Goal: Transaction & Acquisition: Purchase product/service

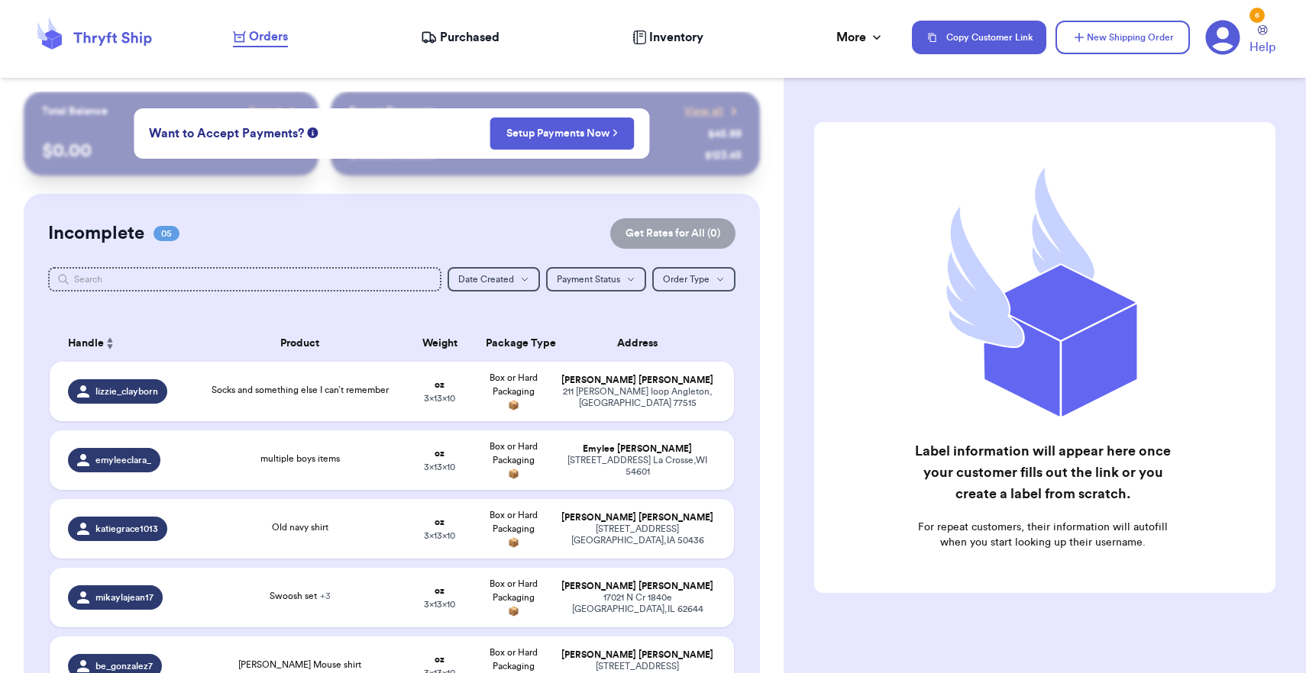
checkbox input "true"
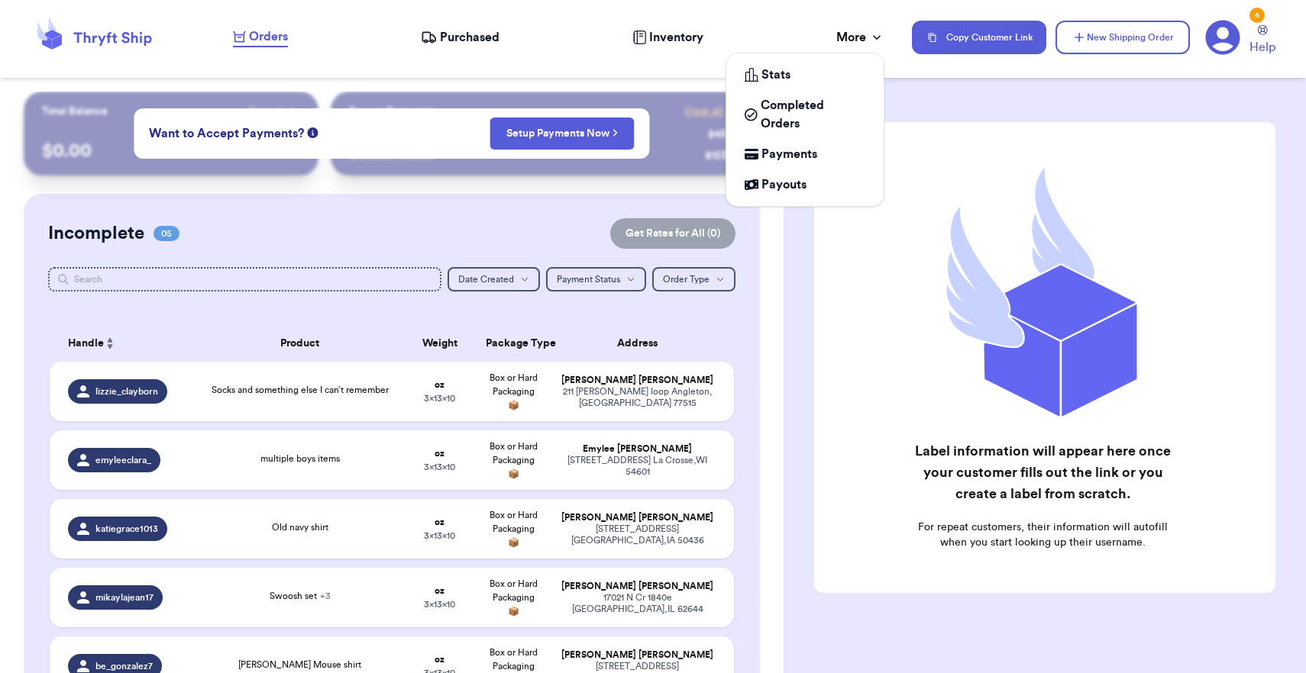
click at [866, 33] on div "More" at bounding box center [860, 37] width 48 height 18
click at [797, 121] on span "Completed Orders" at bounding box center [812, 114] width 105 height 37
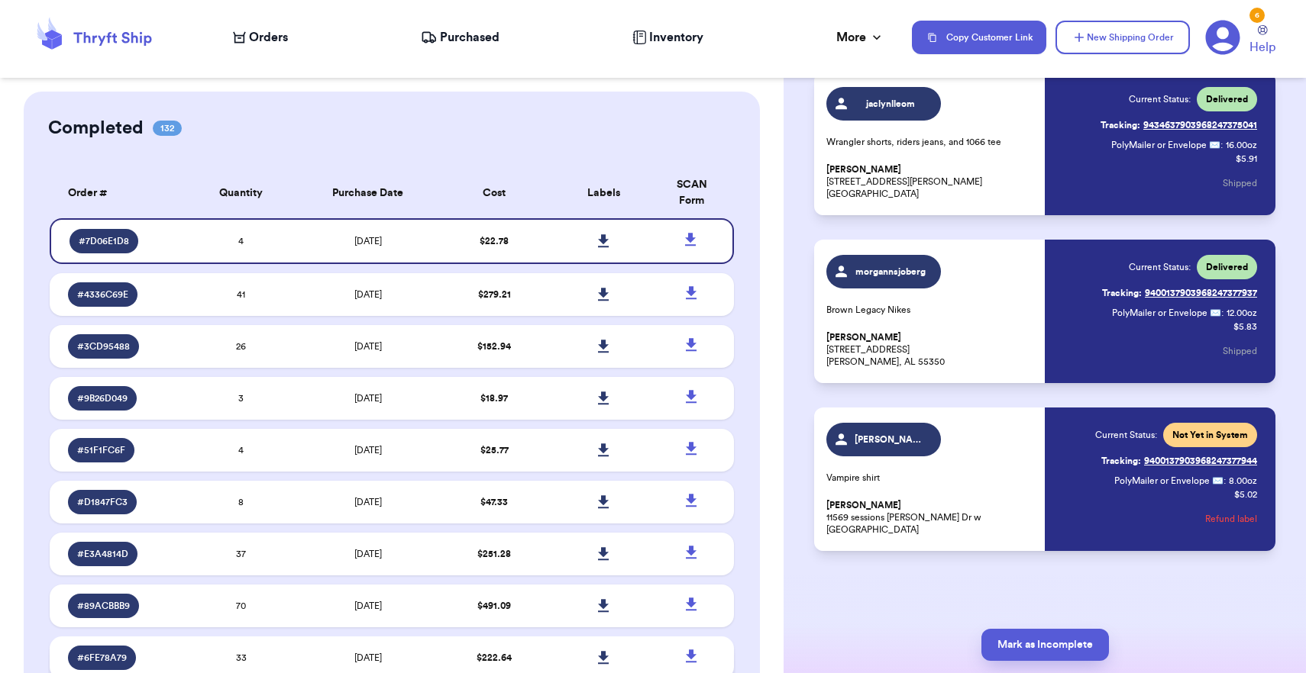
scroll to position [289, 0]
click at [244, 292] on td "41" at bounding box center [240, 294] width 109 height 43
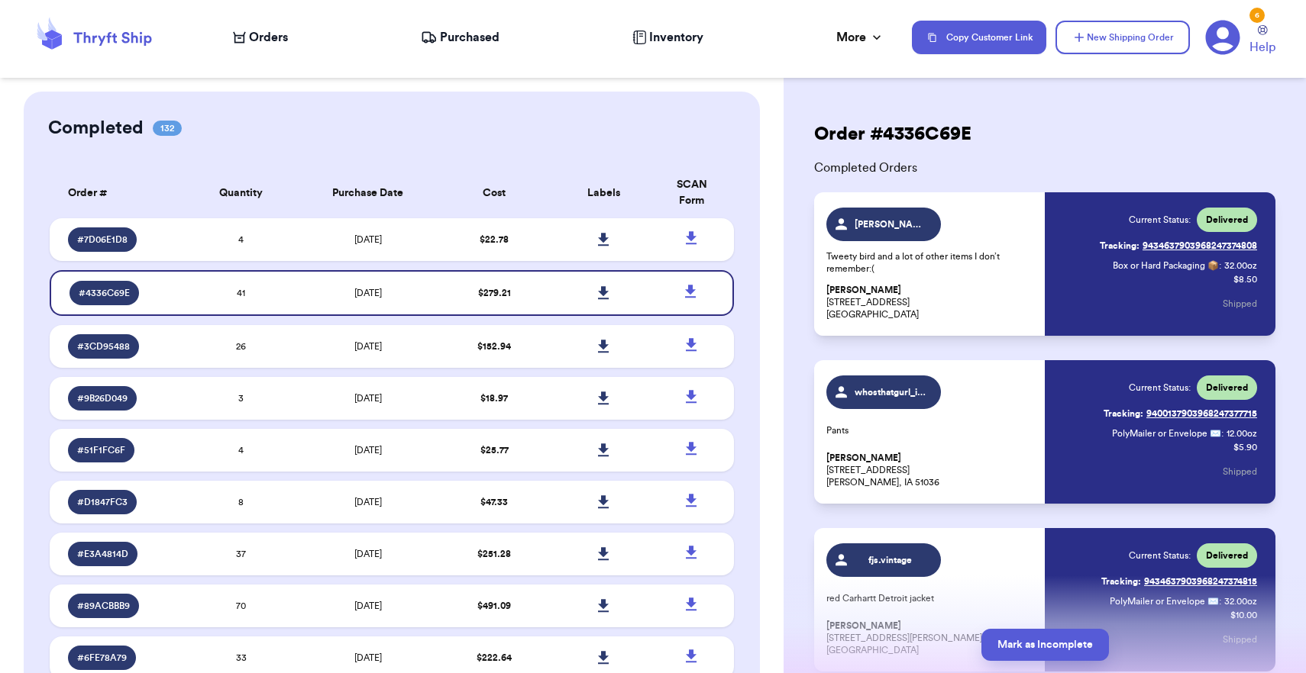
scroll to position [0, 0]
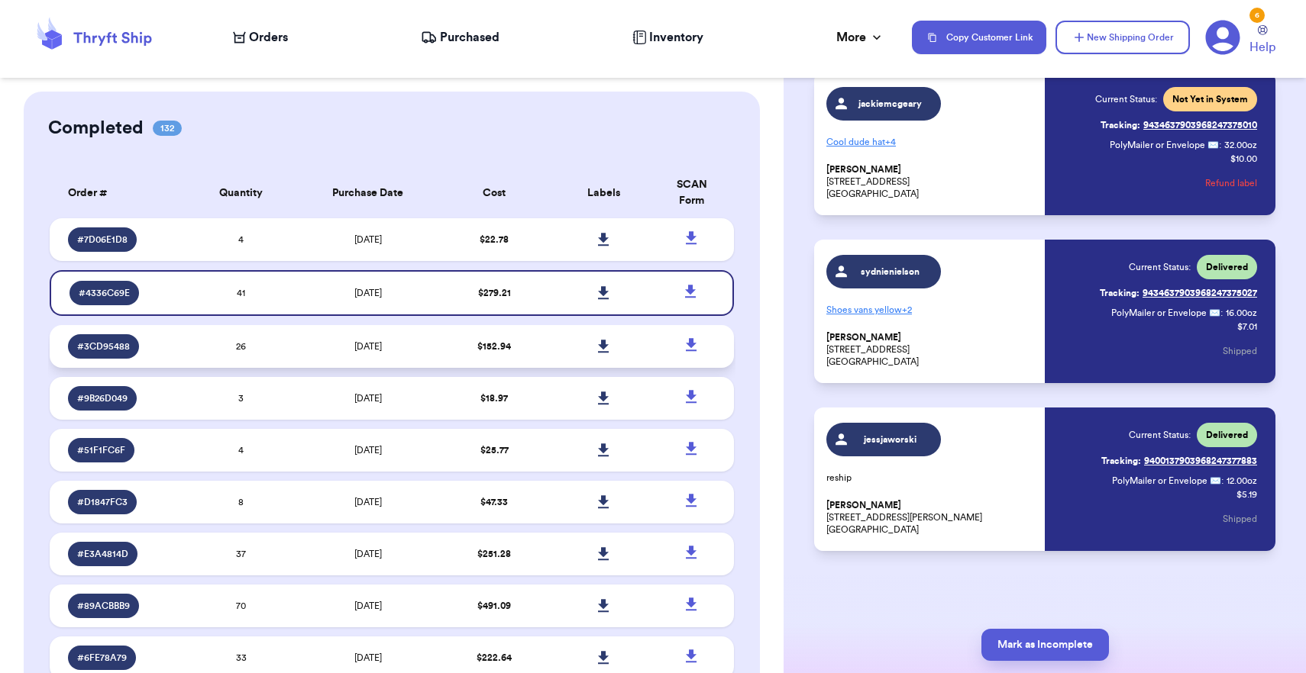
click at [402, 351] on td "[DATE]" at bounding box center [367, 346] width 144 height 43
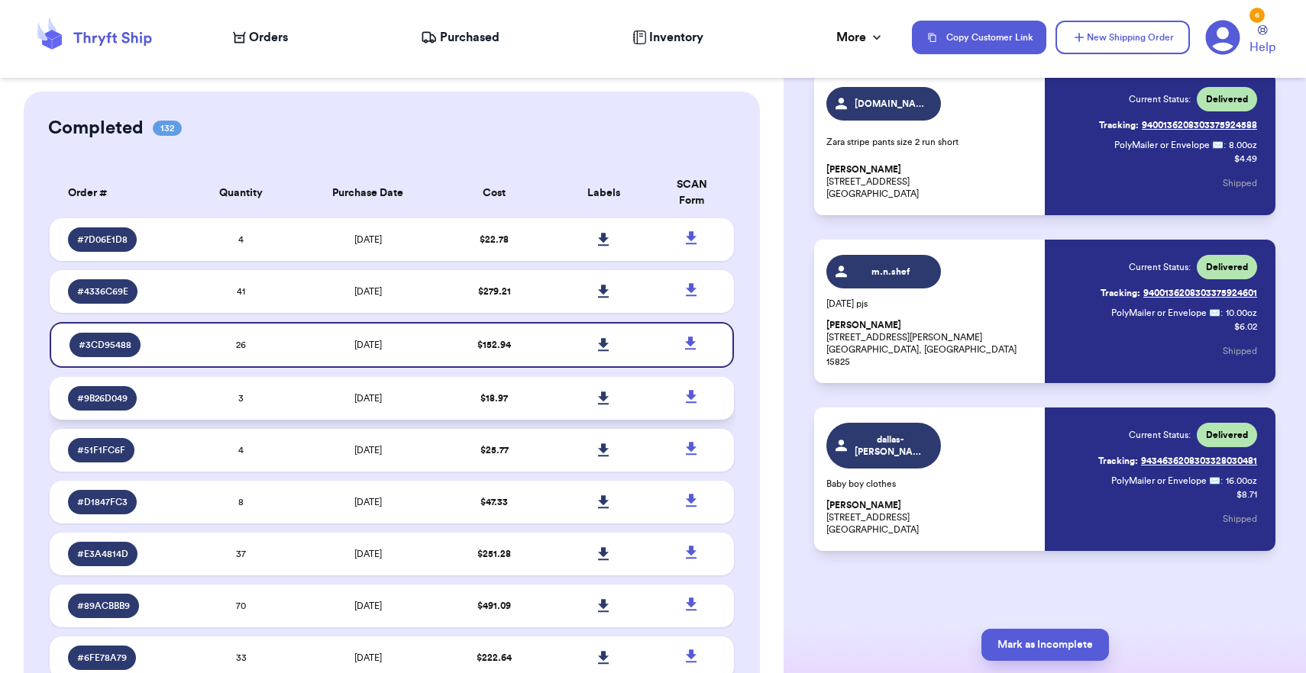
click at [273, 420] on td "3" at bounding box center [240, 398] width 109 height 43
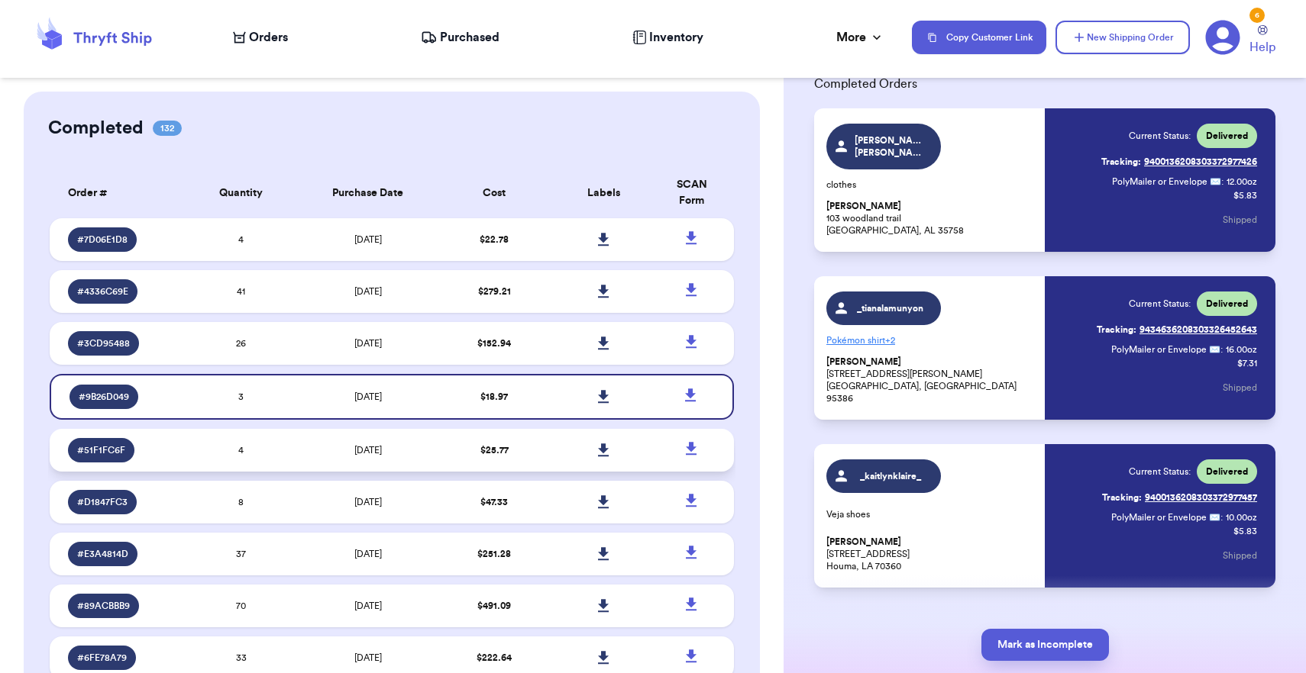
click at [286, 469] on td "4" at bounding box center [240, 450] width 109 height 43
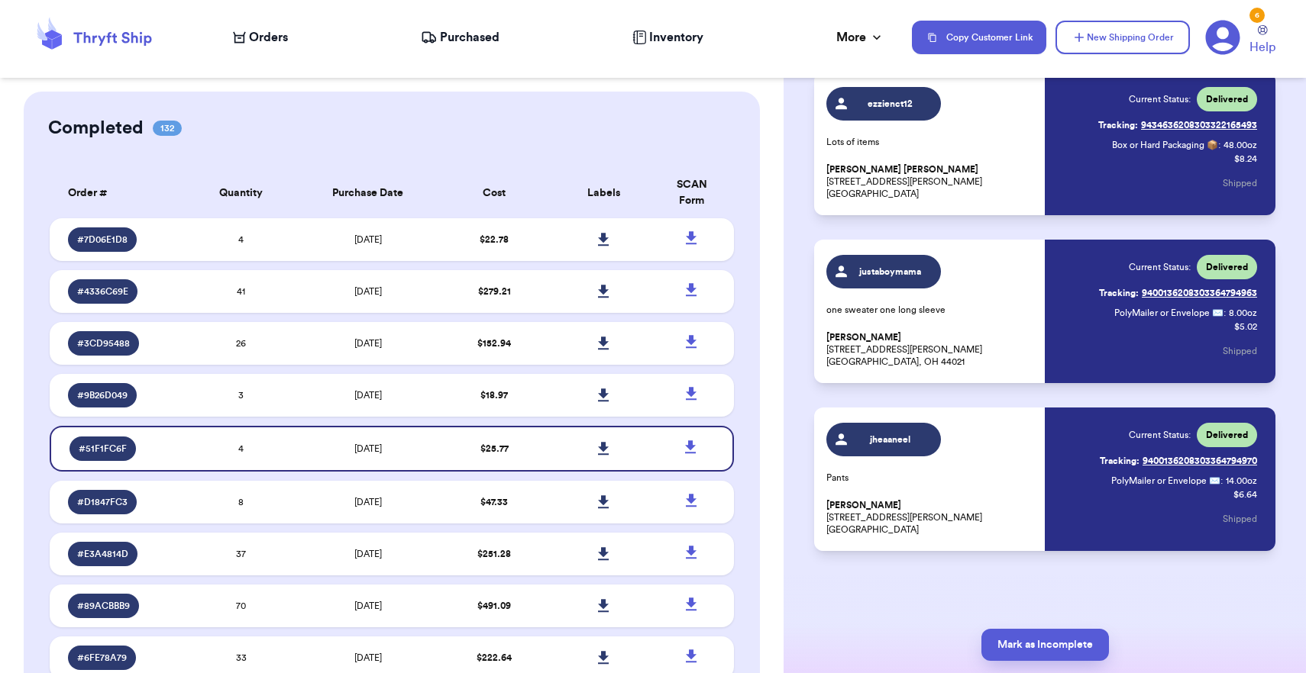
scroll to position [289, 0]
click at [254, 28] on span "Orders" at bounding box center [268, 37] width 39 height 18
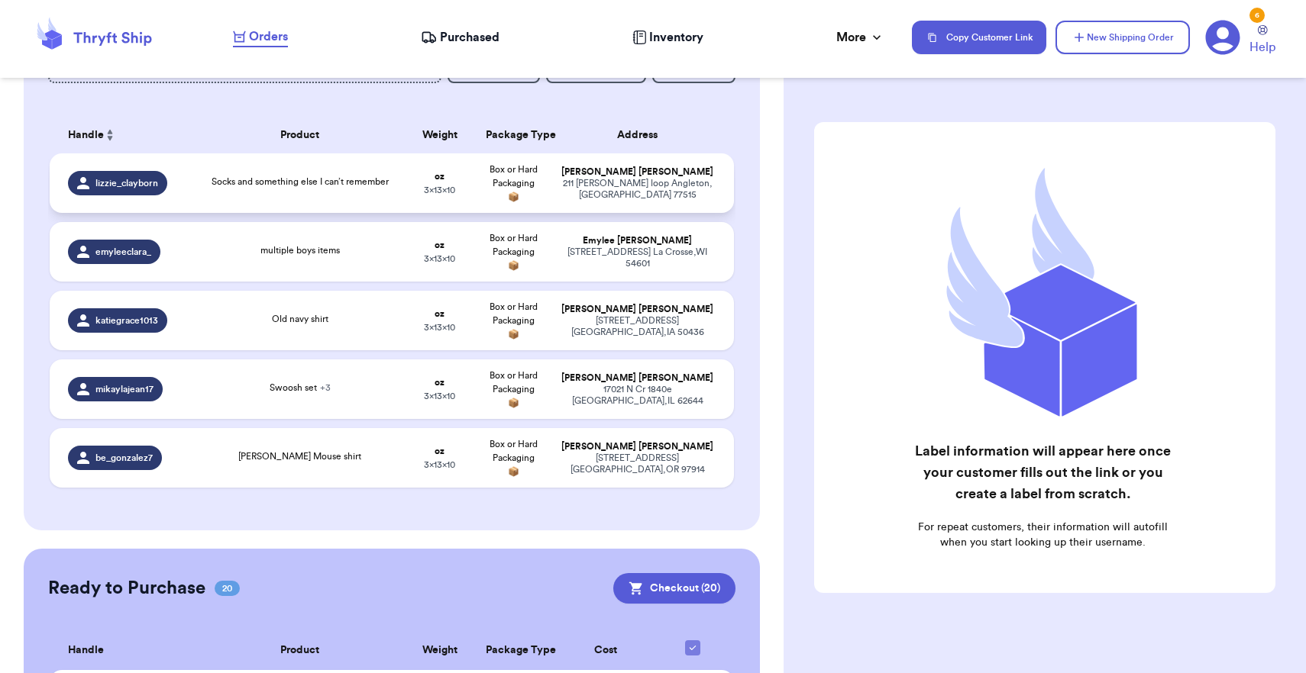
scroll to position [192, 0]
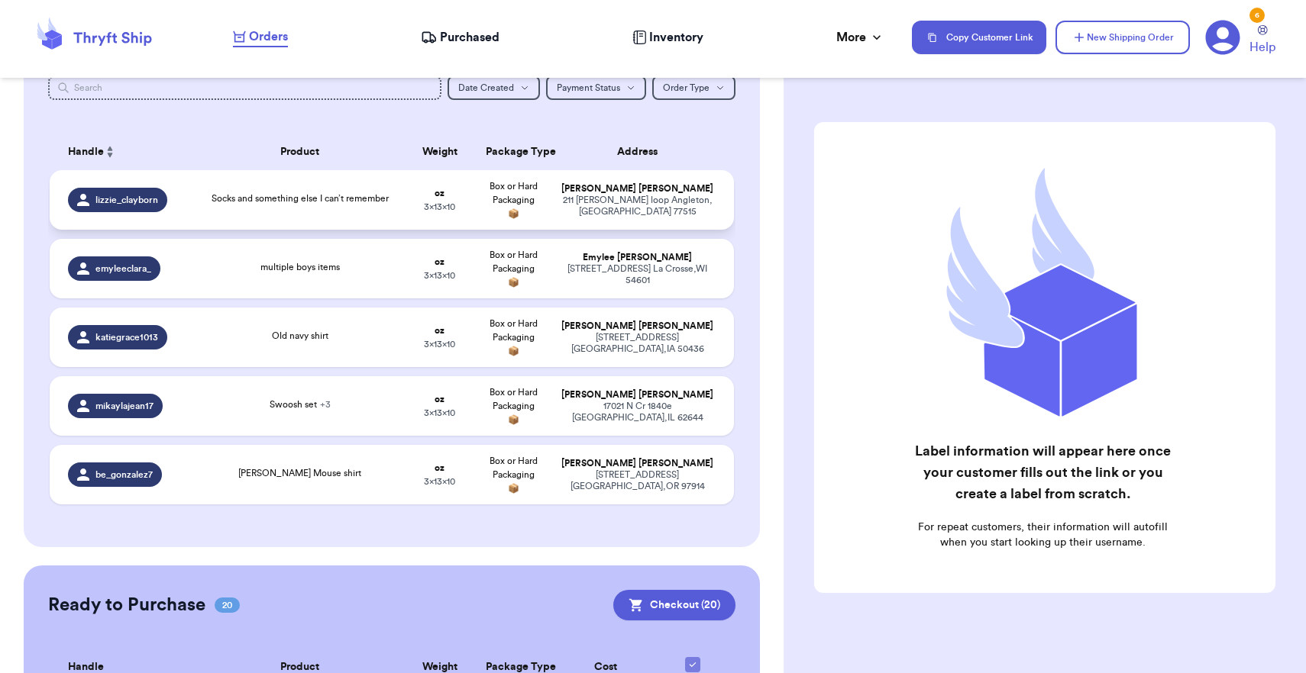
click at [560, 214] on div "[STREET_ADDRESS][PERSON_NAME]" at bounding box center [637, 206] width 157 height 23
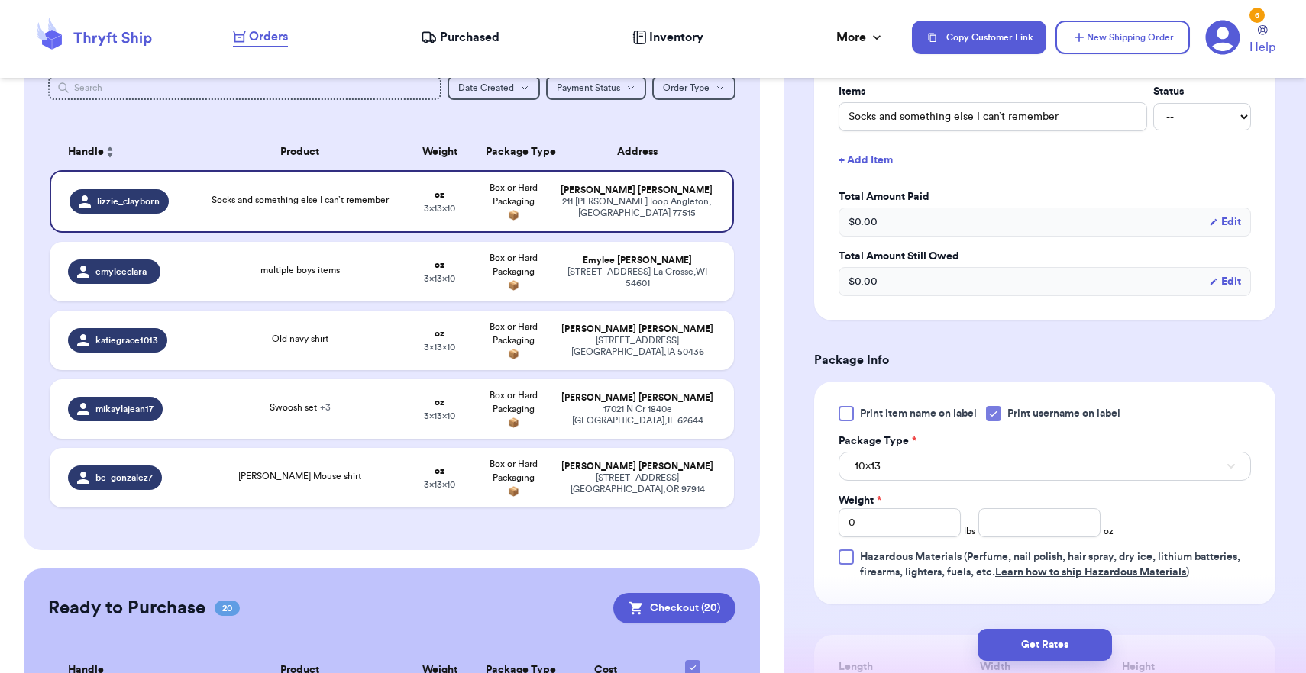
scroll to position [414, 0]
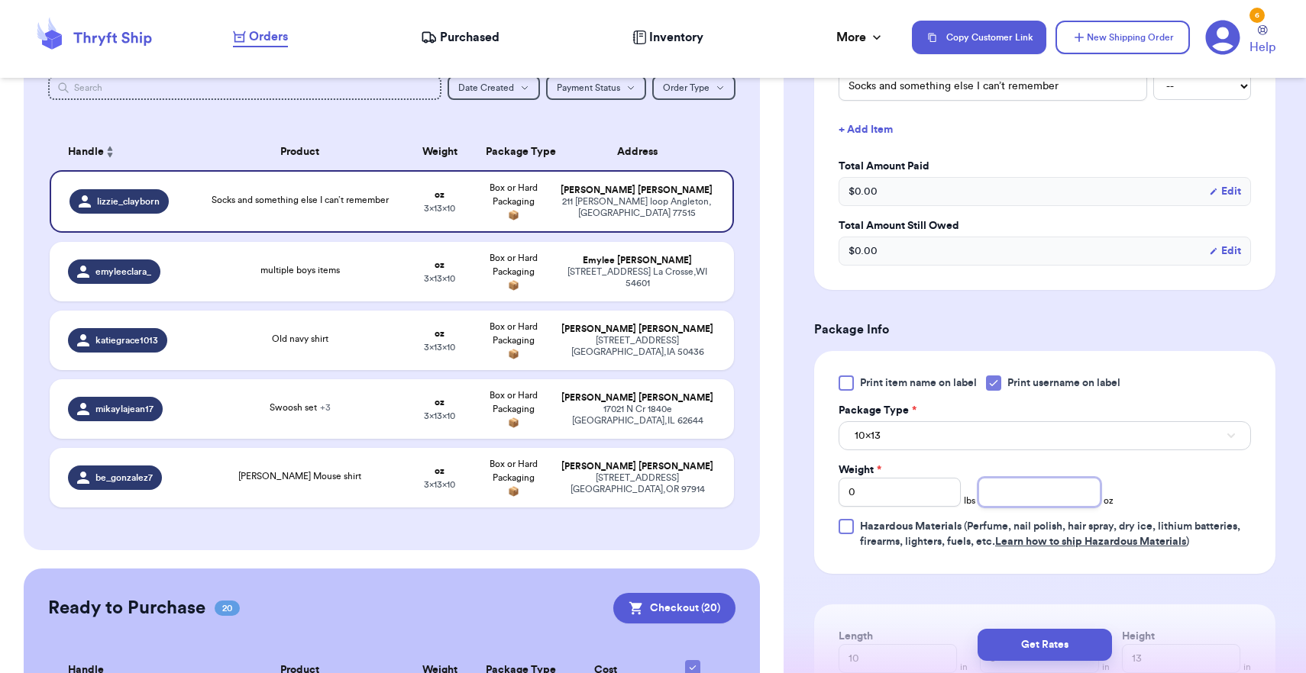
click at [1035, 505] on input "number" at bounding box center [1039, 492] width 122 height 29
type input "8"
type input "6"
click at [1031, 444] on button "10x13" at bounding box center [1044, 435] width 412 height 29
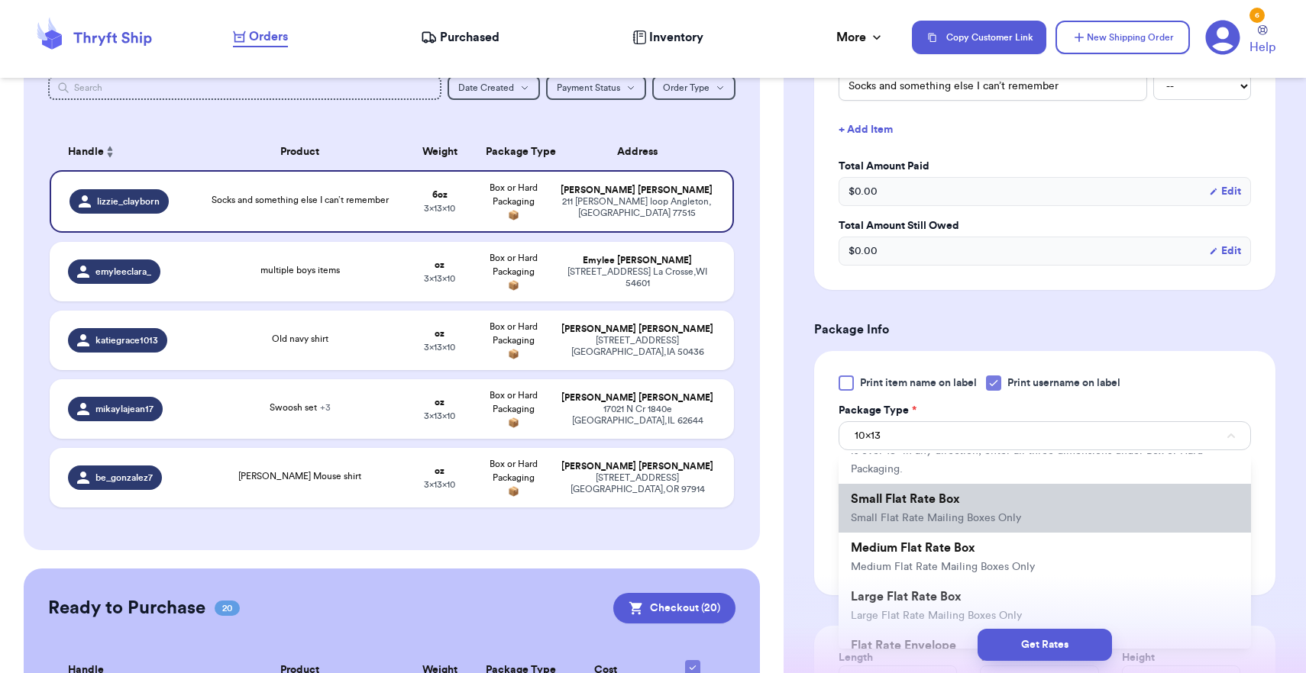
scroll to position [178, 0]
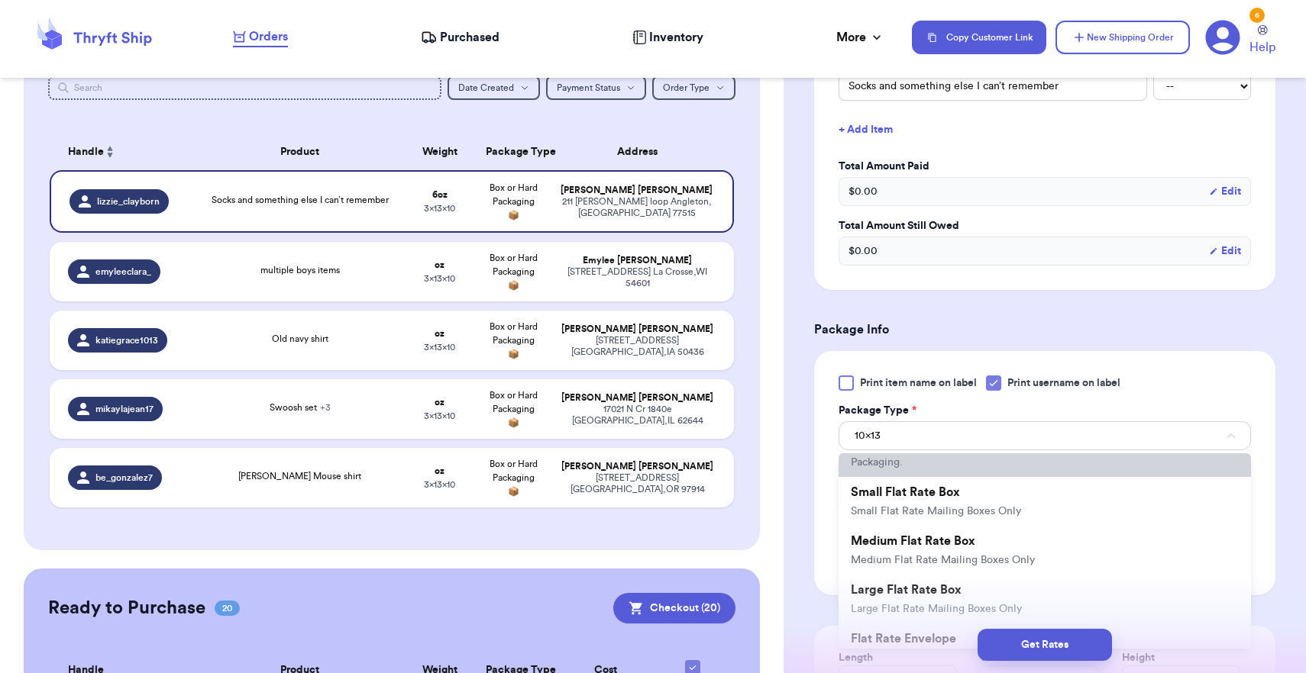
click at [983, 467] on li "PolyMailer or Envelope ✉️ This is only for mailers and envelopes less than 3 in…" at bounding box center [1044, 435] width 412 height 86
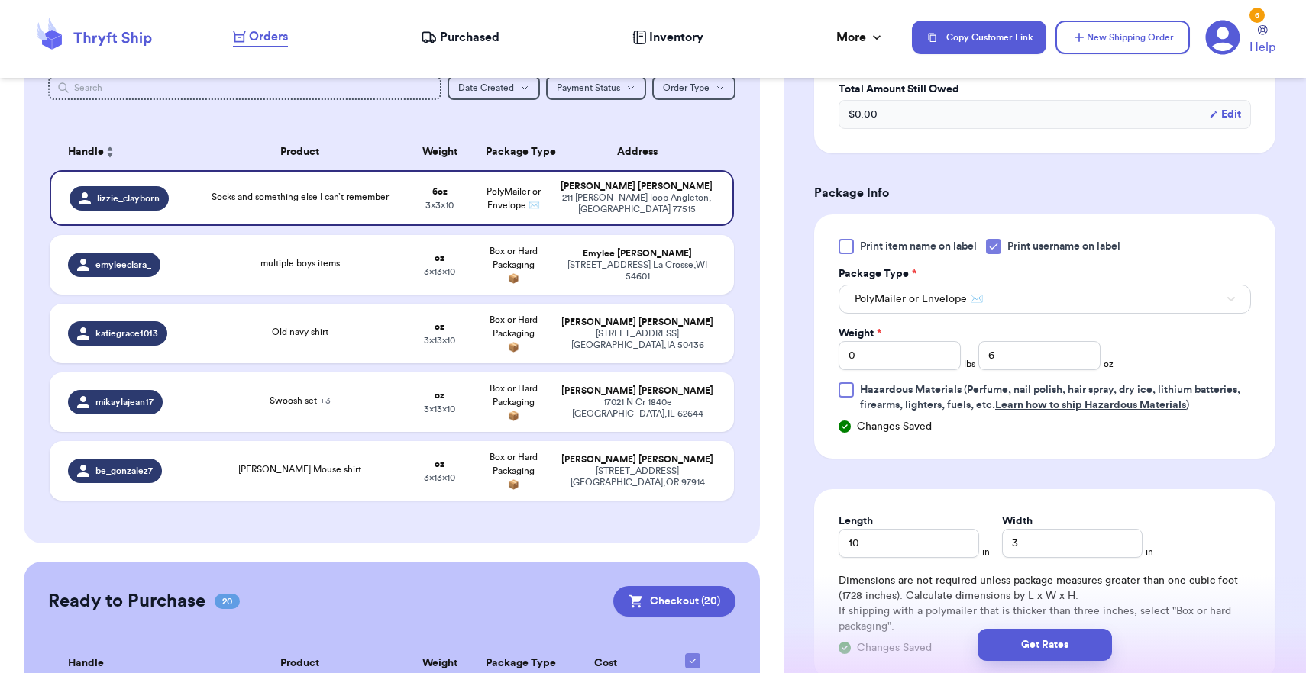
scroll to position [571, 0]
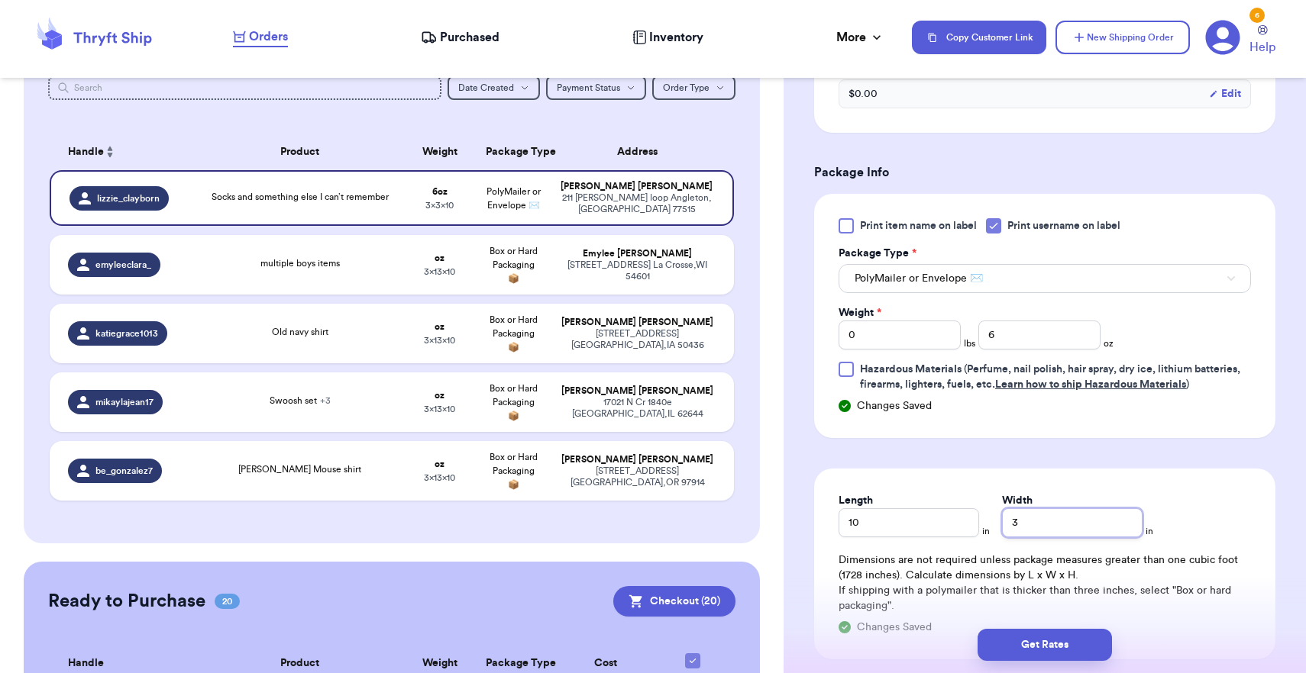
click at [1060, 517] on input "3" at bounding box center [1072, 522] width 140 height 29
type input "8"
click at [1064, 639] on button "Get Rates" at bounding box center [1044, 645] width 134 height 32
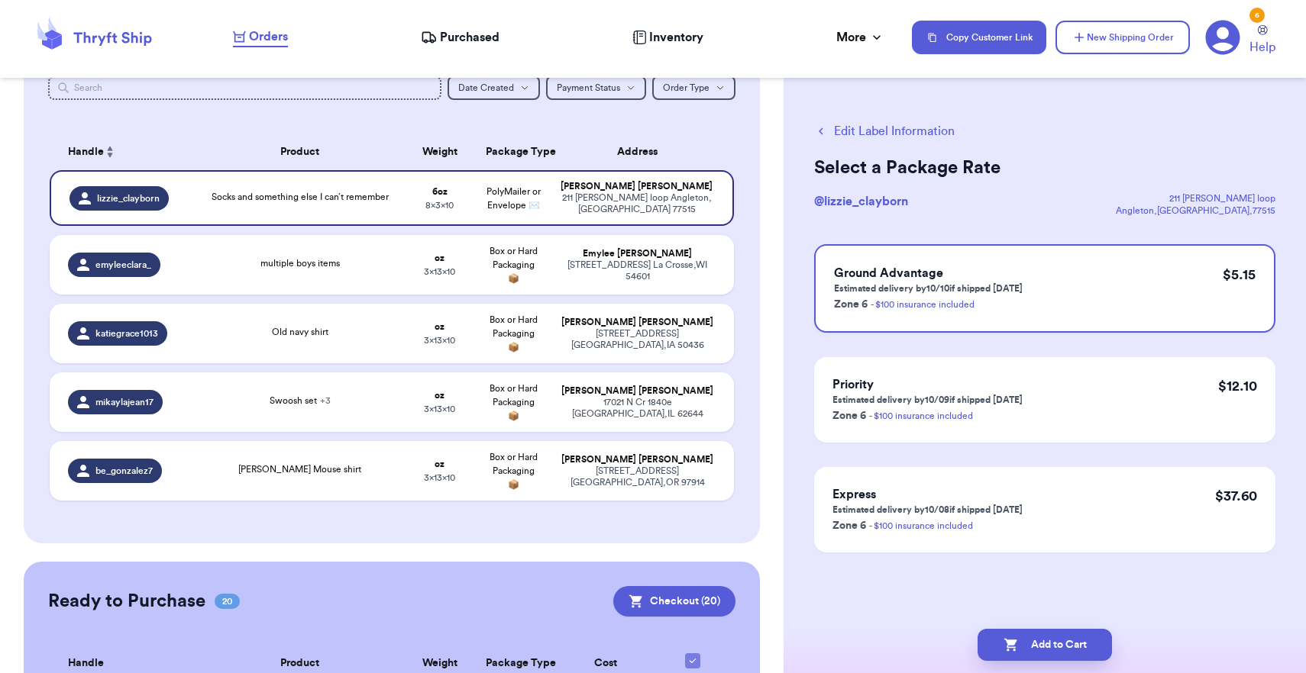
scroll to position [0, 0]
click at [1045, 642] on button "Add to Cart" at bounding box center [1044, 645] width 134 height 32
checkbox input "true"
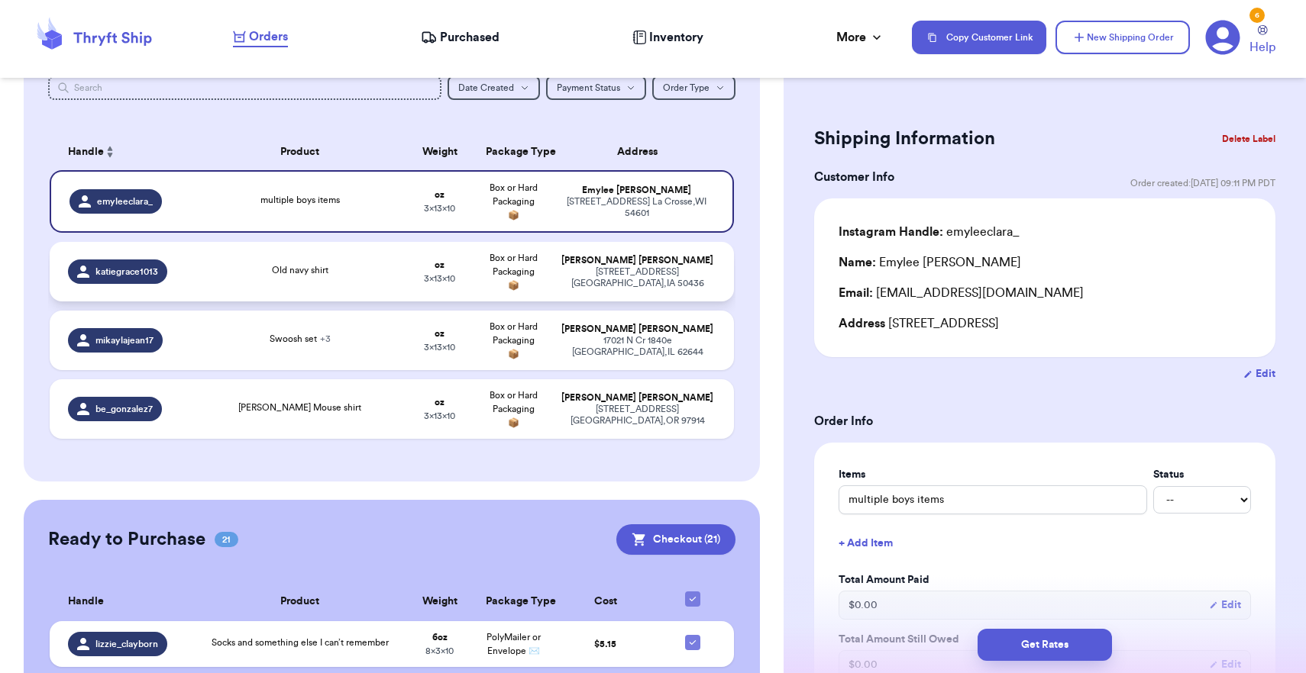
click at [384, 298] on td "Old navy shirt" at bounding box center [300, 272] width 206 height 60
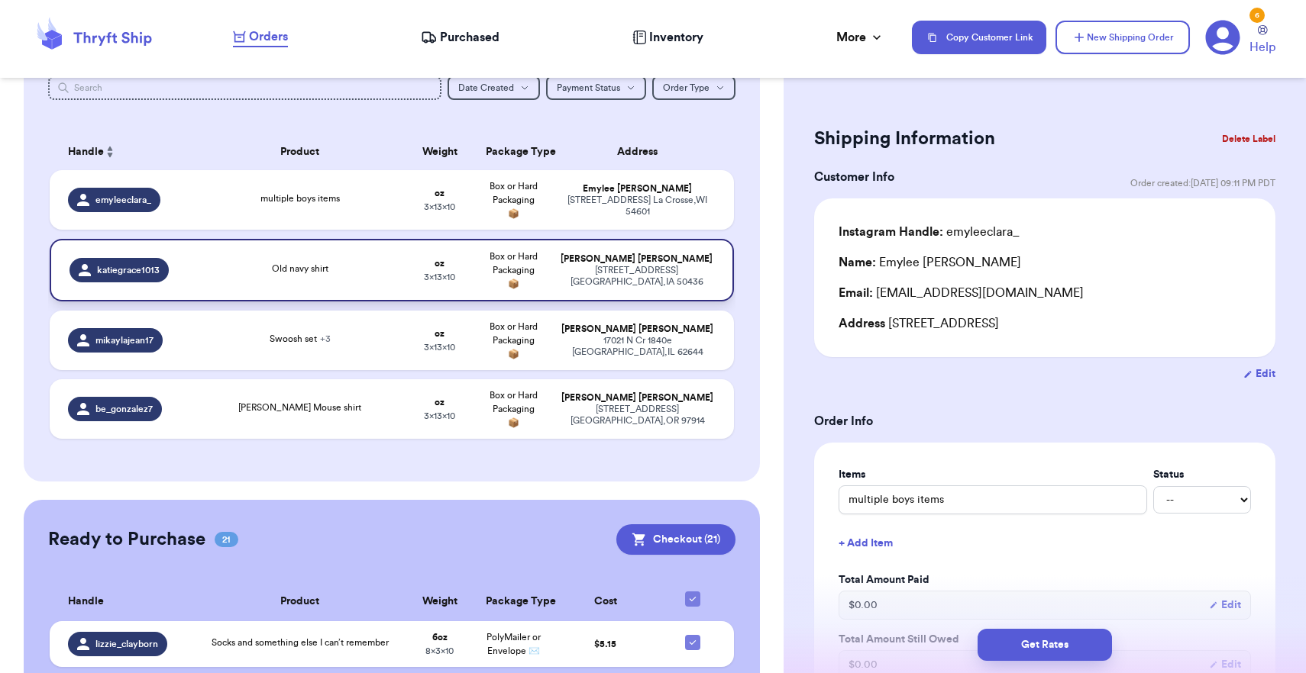
type input "Old navy shirt"
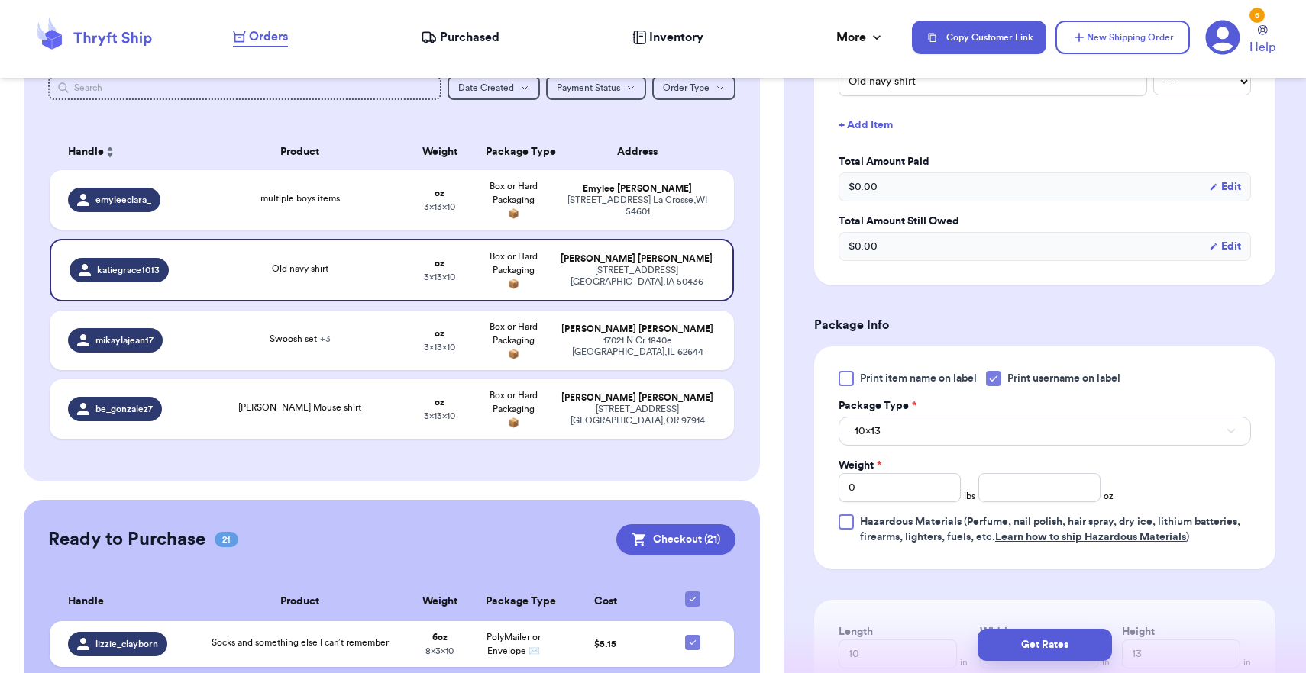
scroll to position [474, 0]
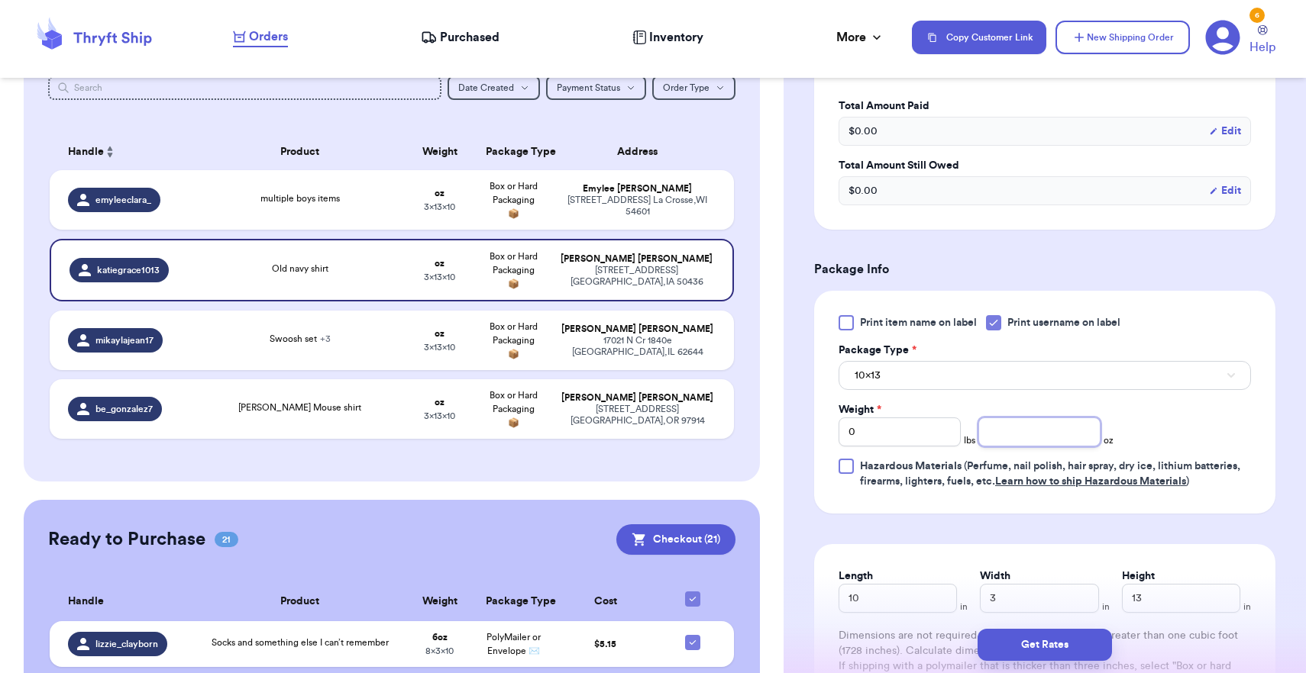
click at [1056, 430] on input "number" at bounding box center [1039, 432] width 122 height 29
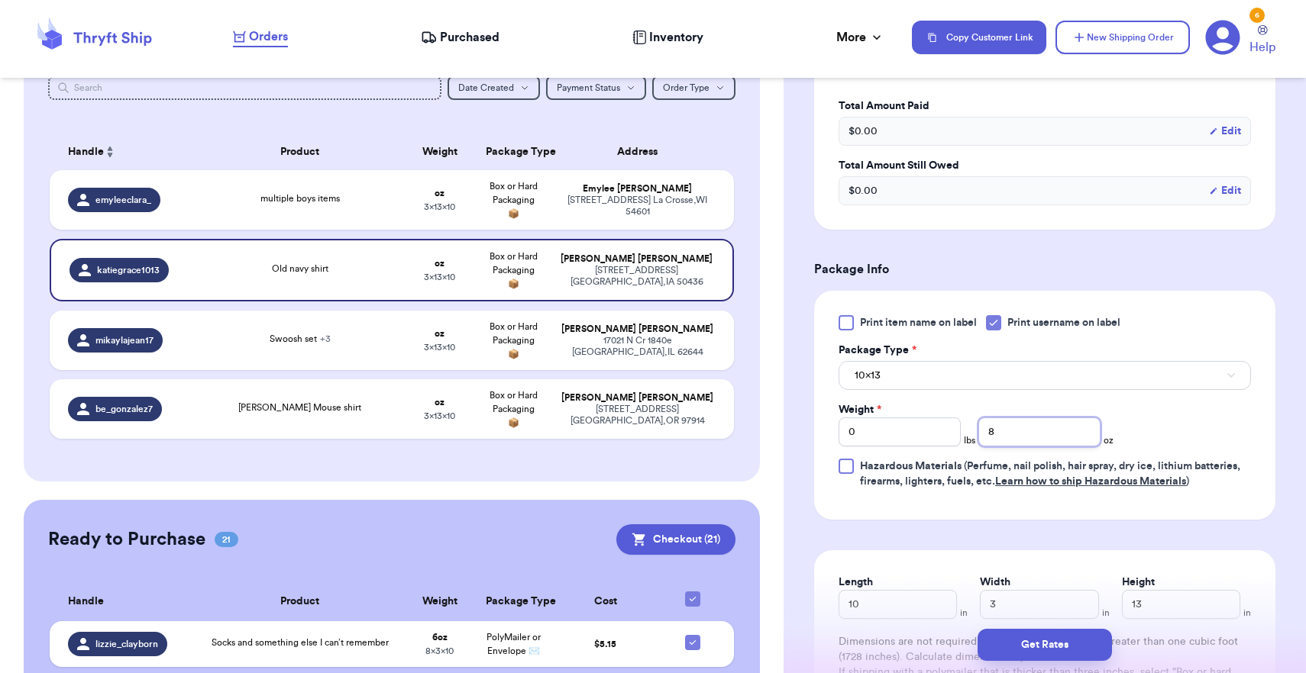
type input "8"
click at [1034, 382] on button "10x13" at bounding box center [1044, 375] width 412 height 29
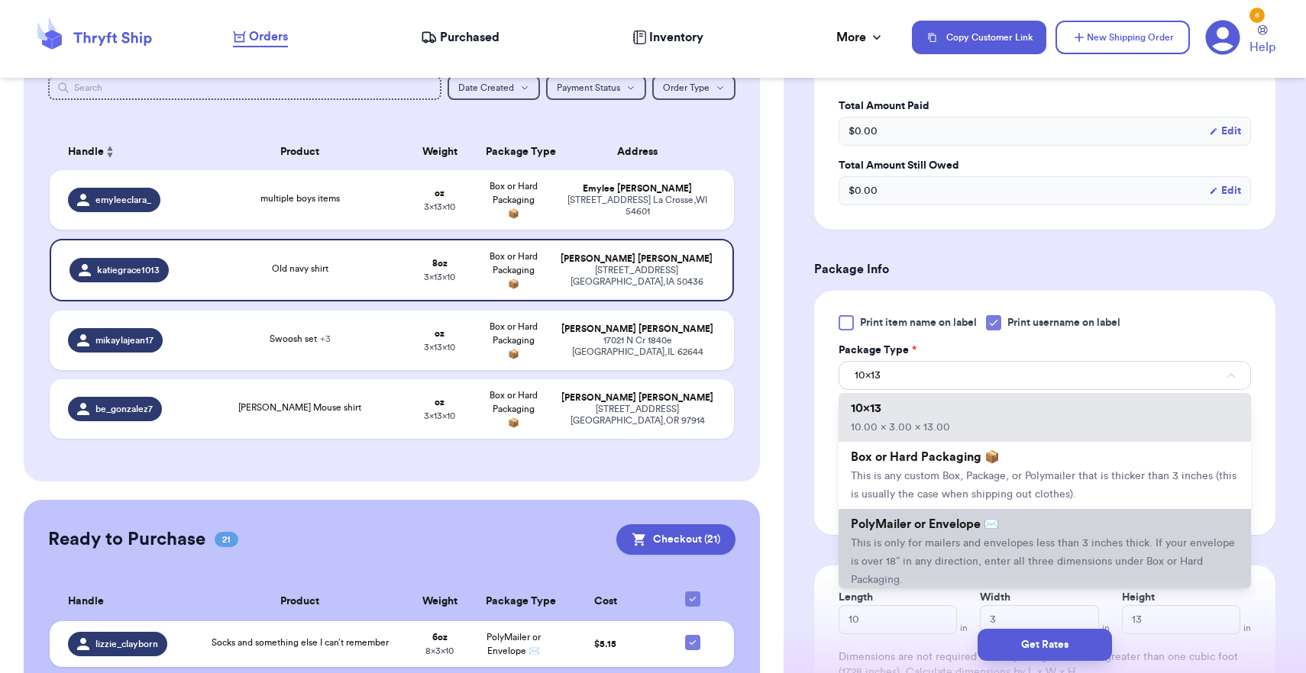
click at [901, 557] on li "PolyMailer or Envelope ✉️ This is only for mailers and envelopes less than 3 in…" at bounding box center [1044, 552] width 412 height 86
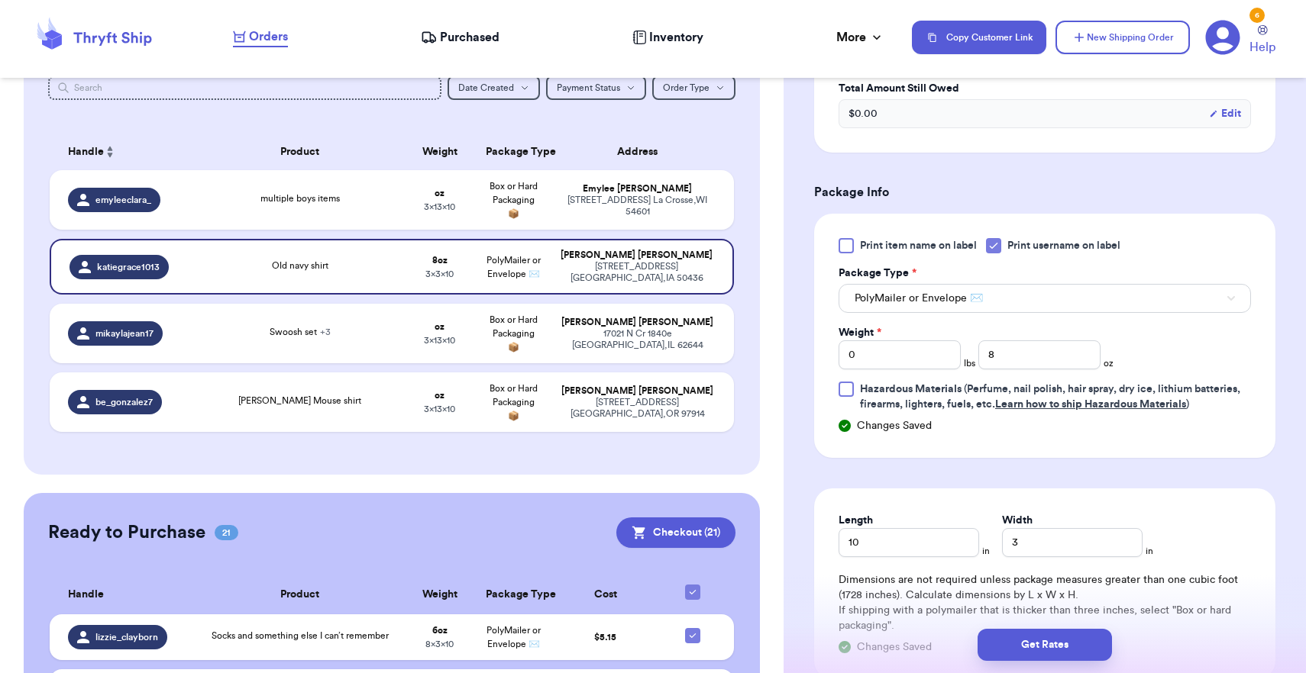
scroll to position [555, 0]
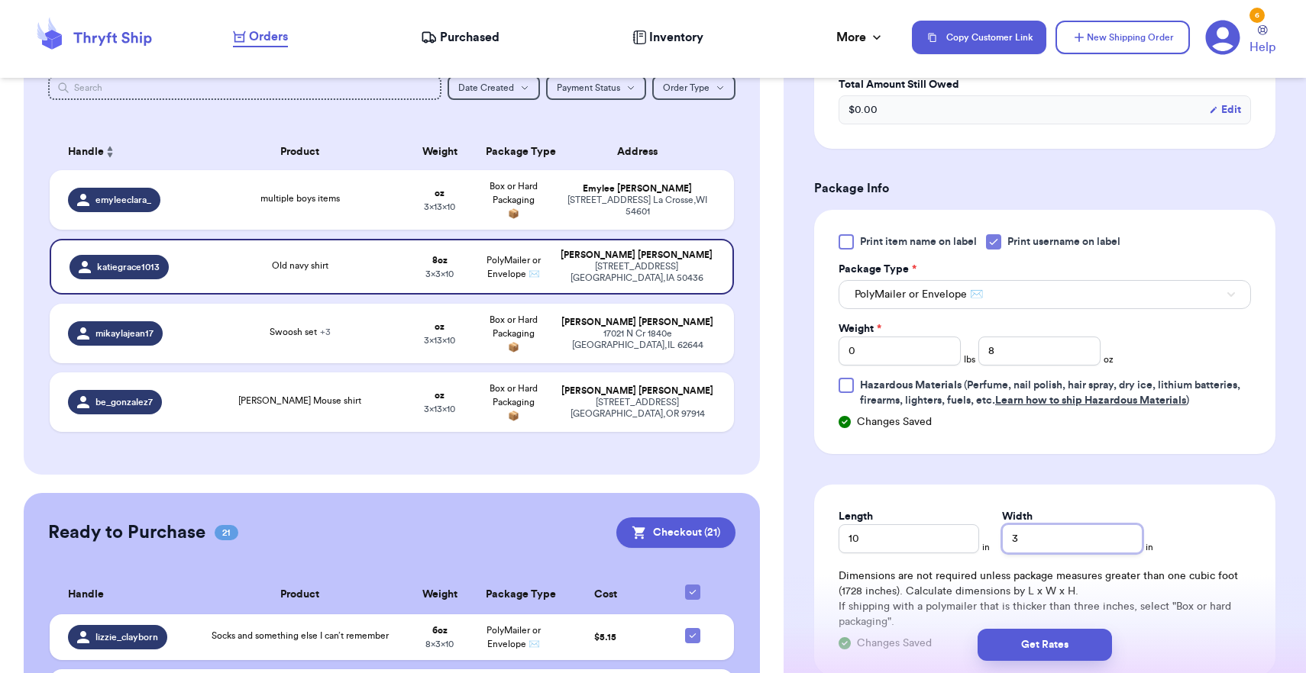
click at [1069, 548] on input "3" at bounding box center [1072, 539] width 140 height 29
type input "8"
click at [1075, 639] on button "Get Rates" at bounding box center [1044, 645] width 134 height 32
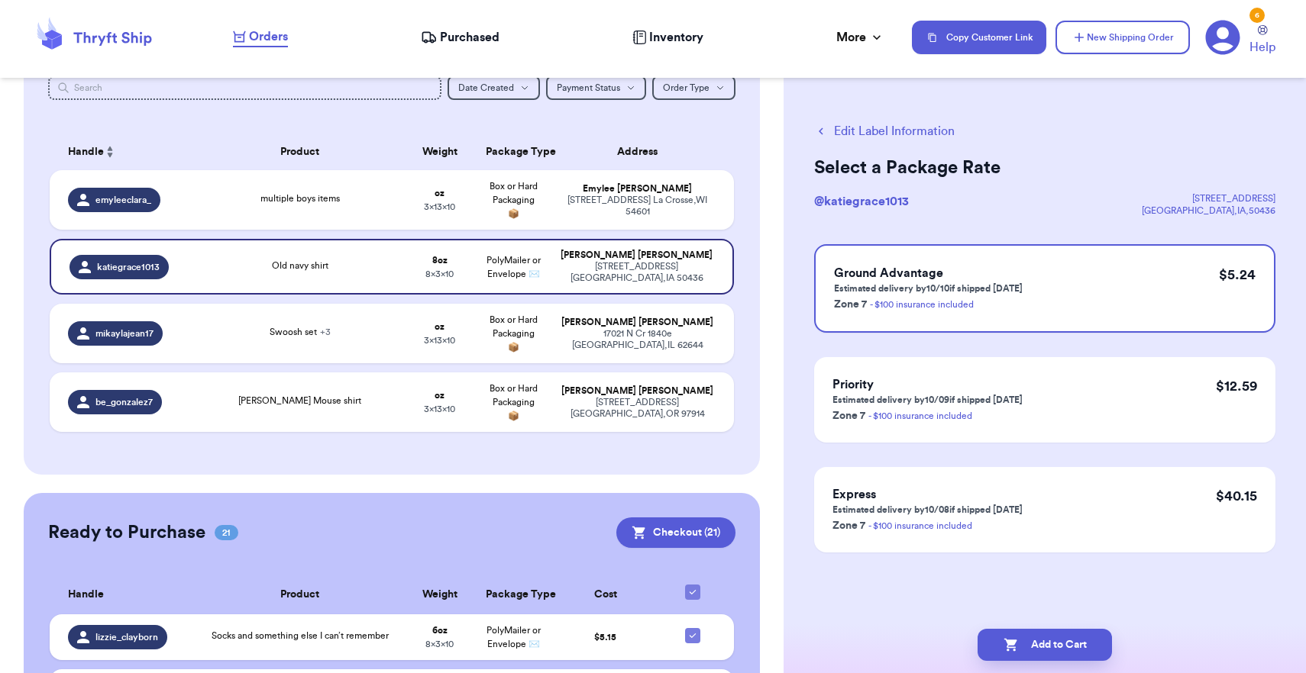
scroll to position [0, 0]
click at [1080, 641] on button "Add to Cart" at bounding box center [1044, 645] width 134 height 32
checkbox input "true"
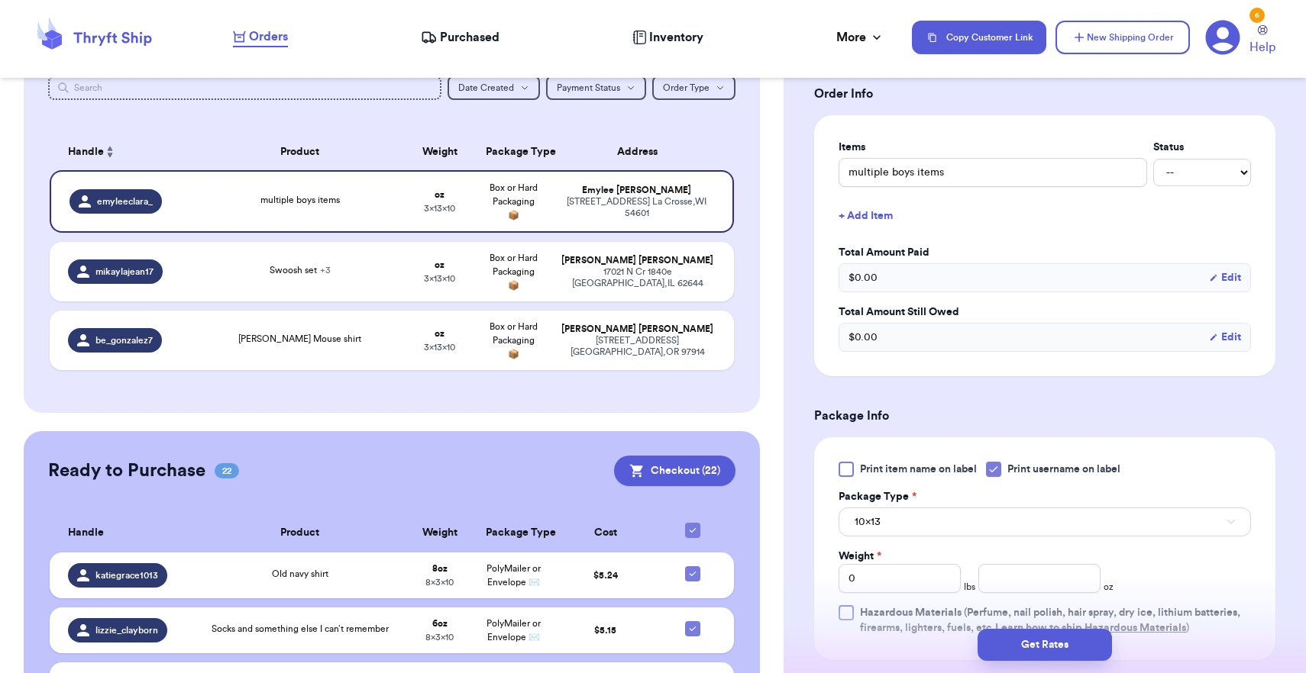
scroll to position [437, 0]
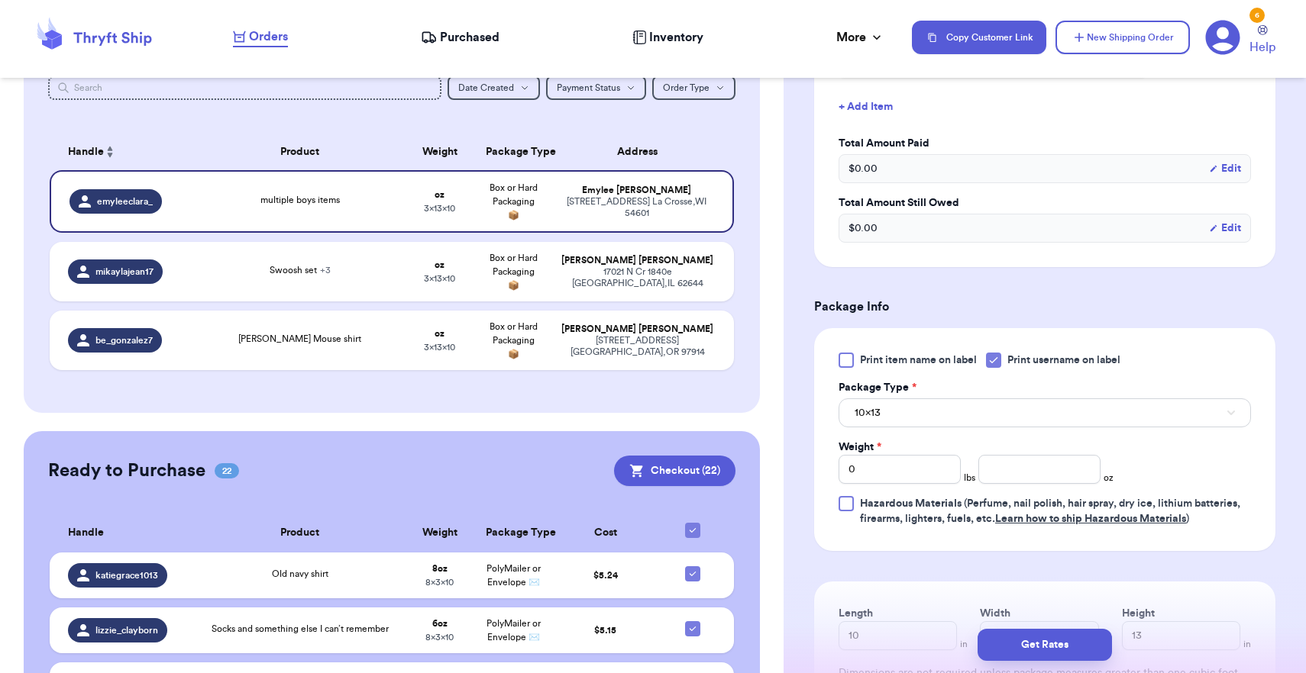
click at [1004, 487] on div "Print item name on label Print username on label Package Type * 10x13 Weight * …" at bounding box center [1044, 440] width 412 height 174
click at [1008, 473] on input "number" at bounding box center [1039, 469] width 122 height 29
type input "14"
click at [992, 435] on div "Print item name on label Print username on label Package Type * 10x13 Weight * …" at bounding box center [1044, 440] width 412 height 174
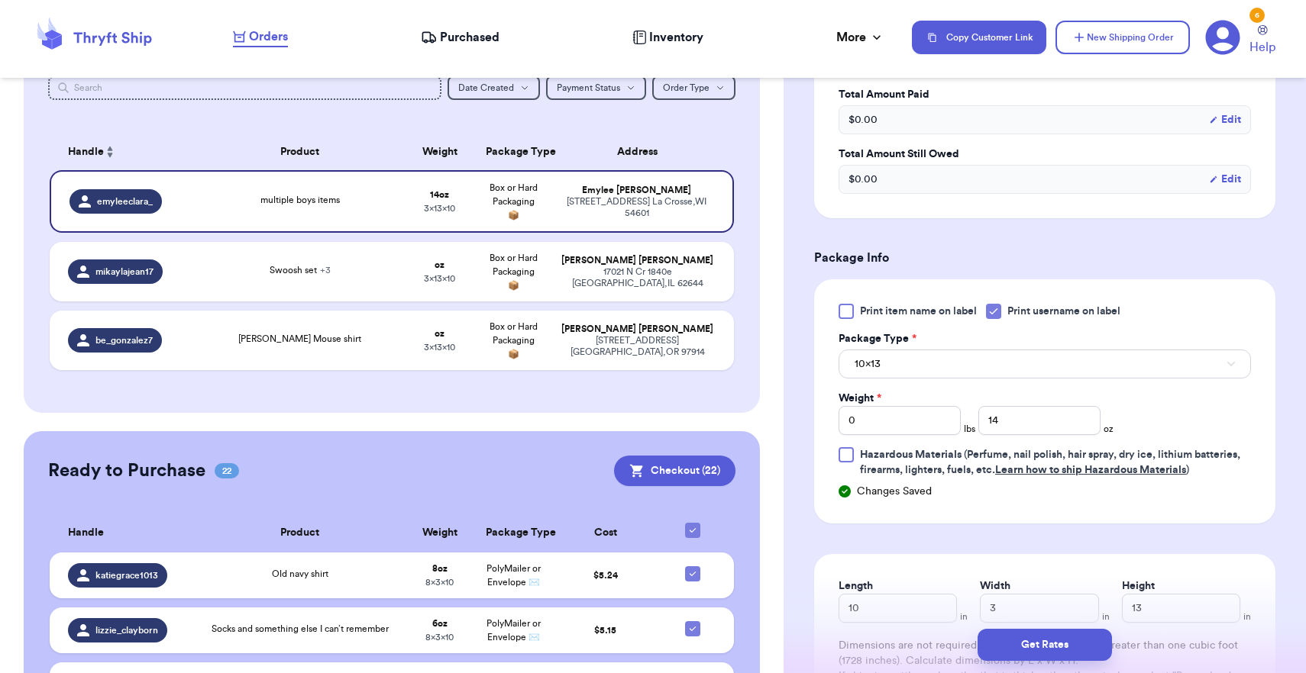
scroll to position [489, 0]
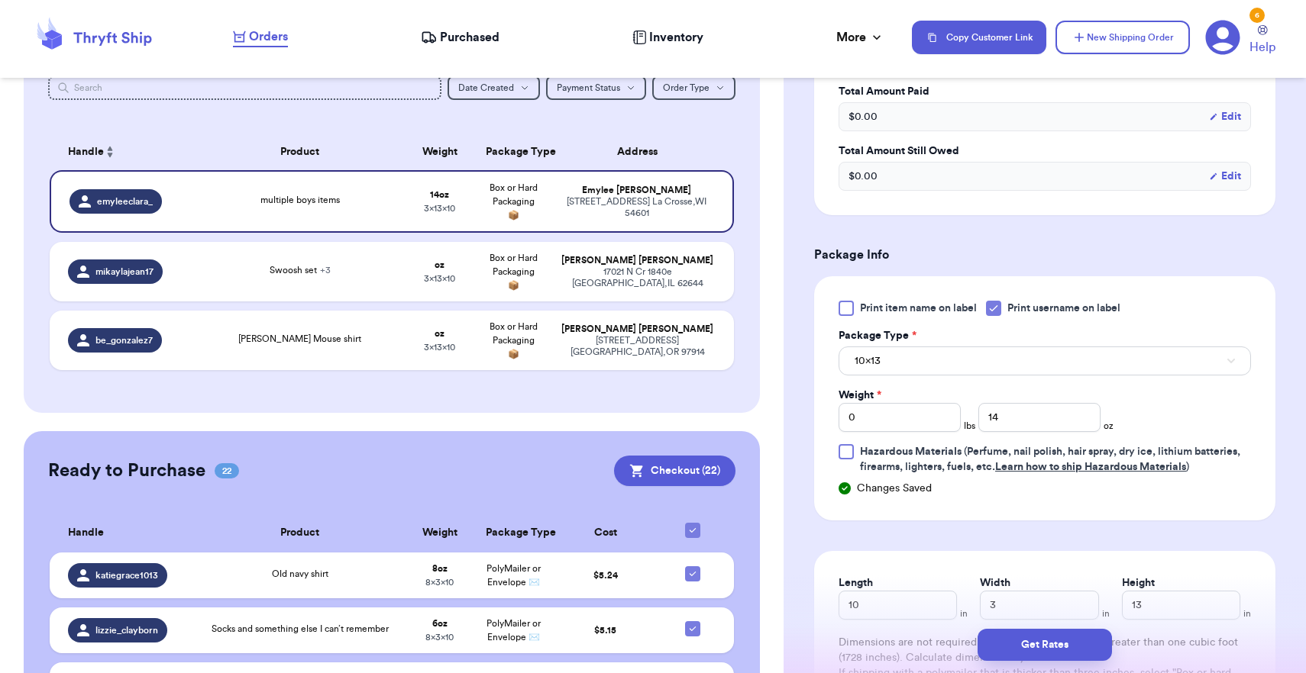
click at [992, 376] on button "10x13" at bounding box center [1044, 361] width 412 height 29
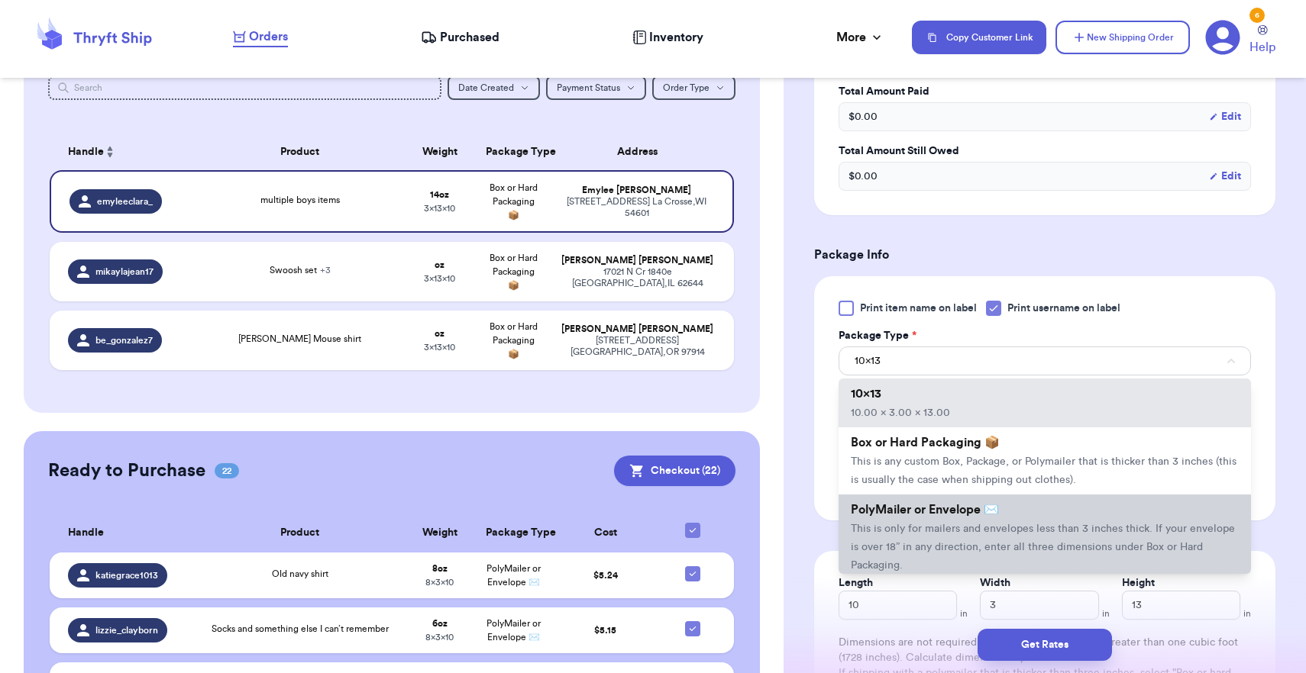
click at [937, 524] on li "PolyMailer or Envelope ✉️ This is only for mailers and envelopes less than 3 in…" at bounding box center [1044, 538] width 412 height 86
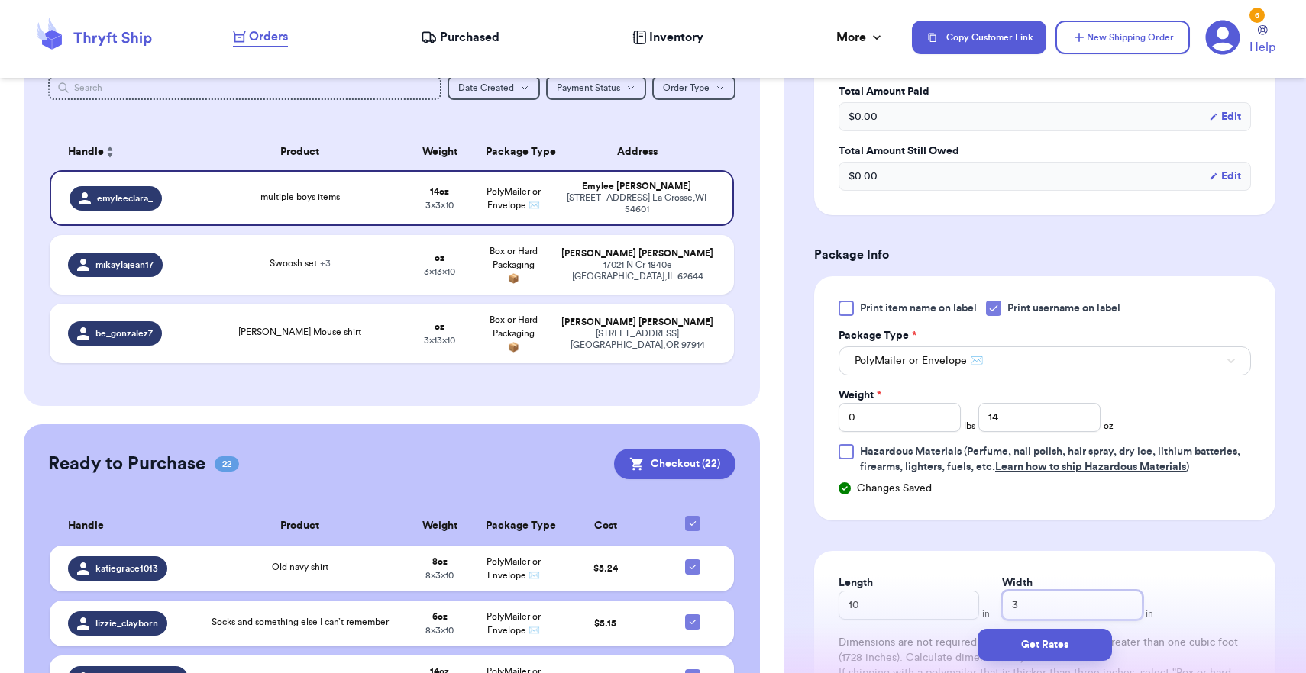
click at [1002, 606] on input "3" at bounding box center [1072, 605] width 140 height 29
type input "13"
click at [1022, 659] on button "Get Rates" at bounding box center [1044, 645] width 134 height 32
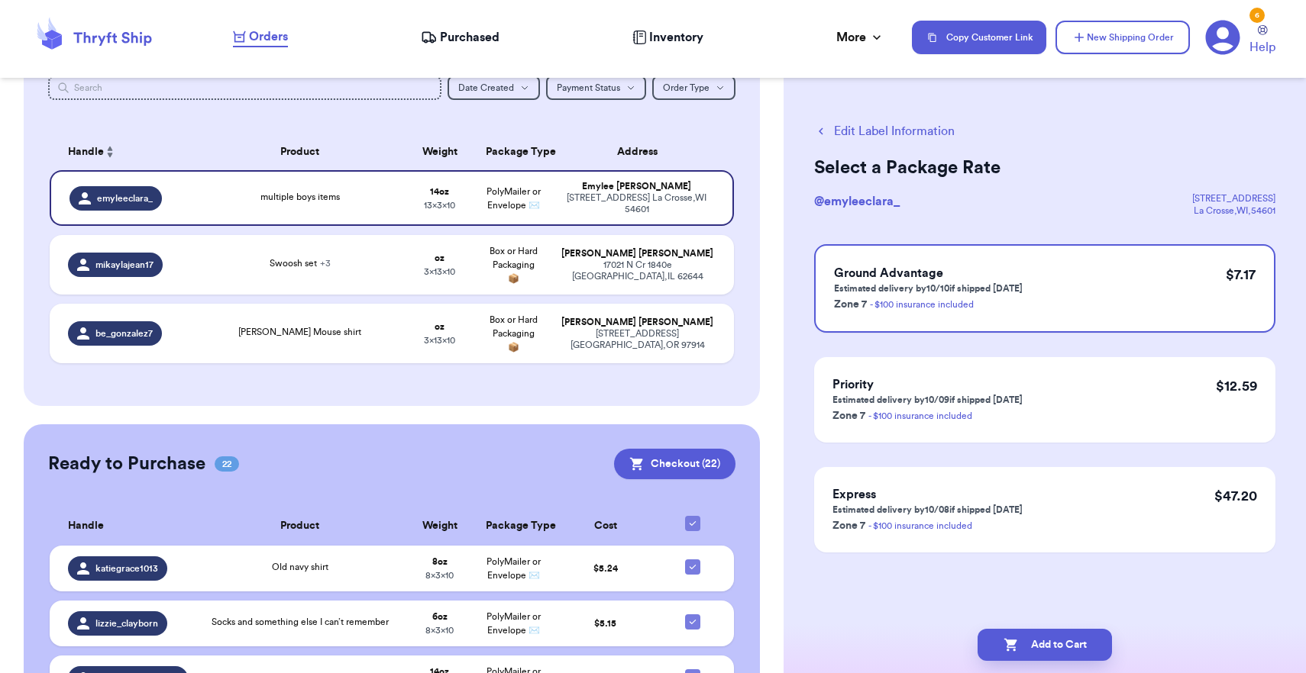
scroll to position [0, 0]
click at [1033, 647] on button "Add to Cart" at bounding box center [1044, 645] width 134 height 32
checkbox input "true"
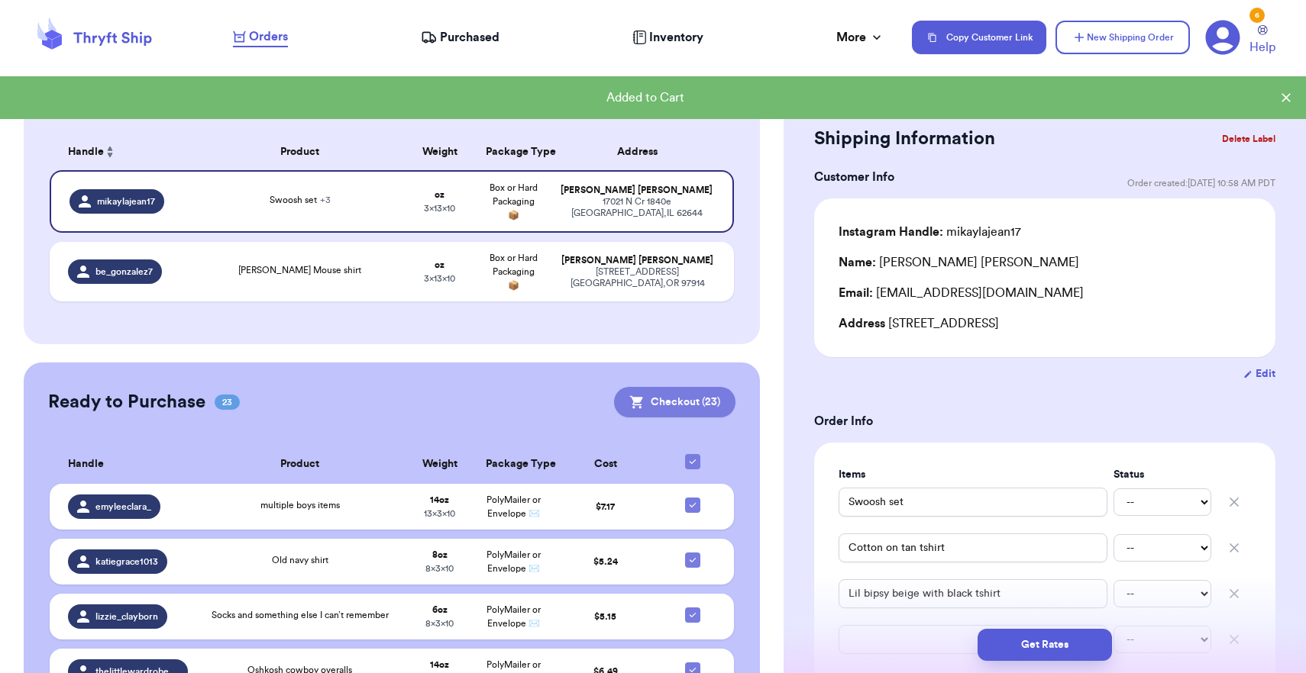
click at [707, 400] on button "Checkout ( 23 )" at bounding box center [674, 402] width 121 height 31
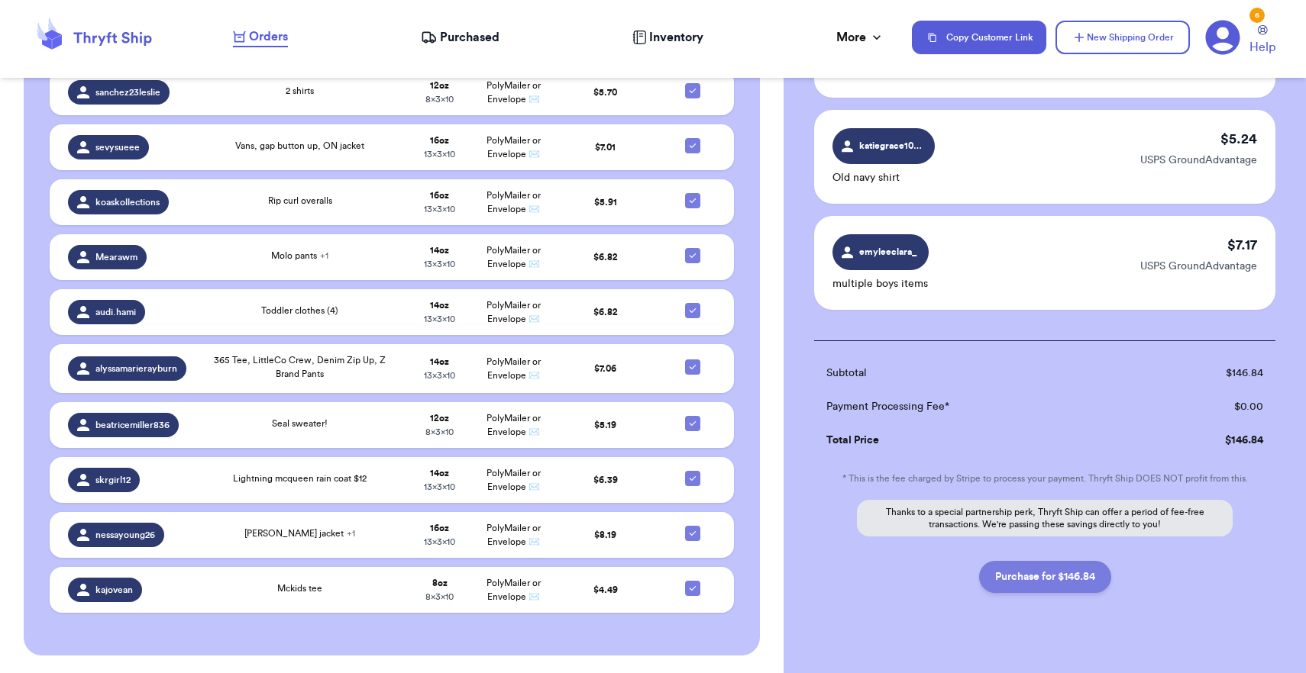
scroll to position [2335, 0]
click at [1068, 562] on button "Purchase for $146.84" at bounding box center [1045, 578] width 132 height 32
checkbox input "false"
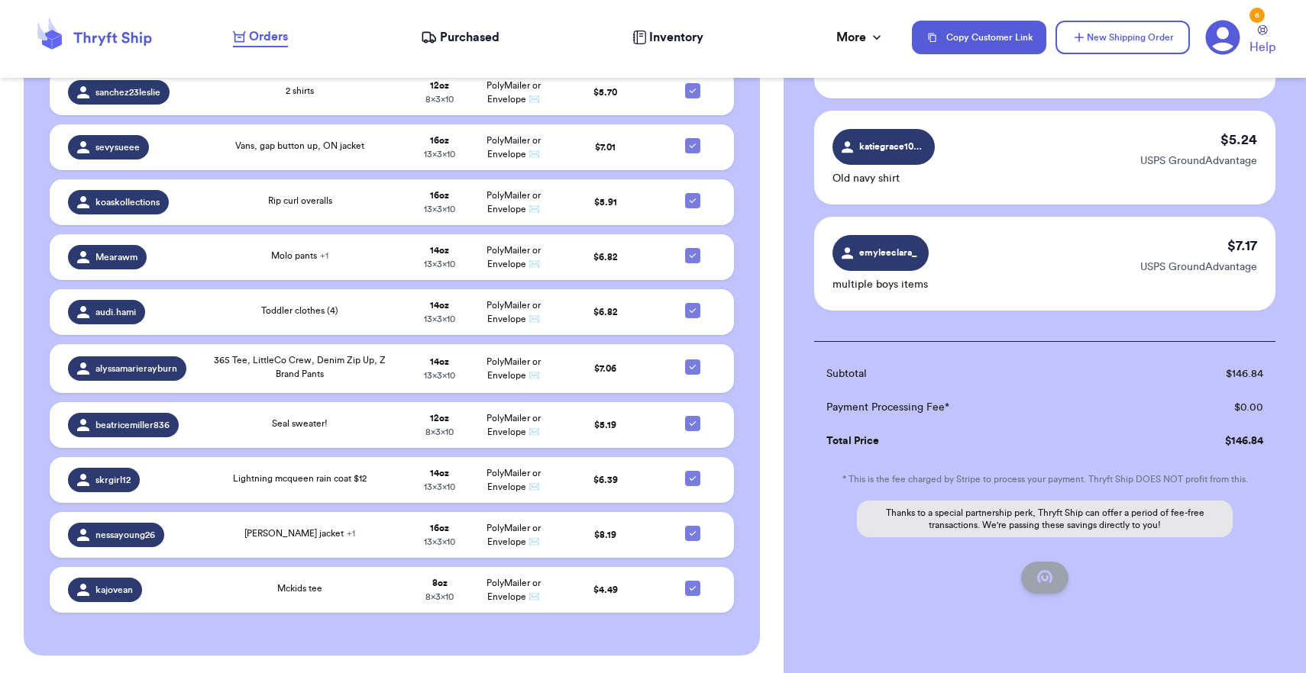
checkbox input "false"
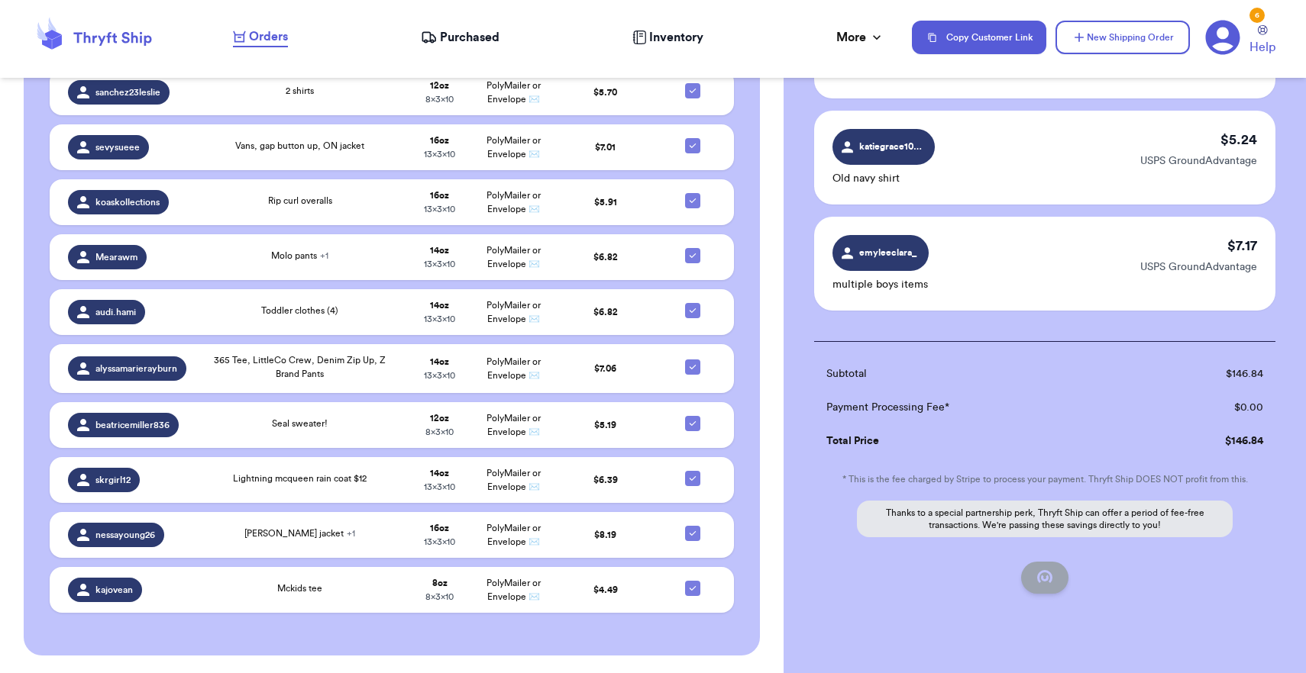
checkbox input "false"
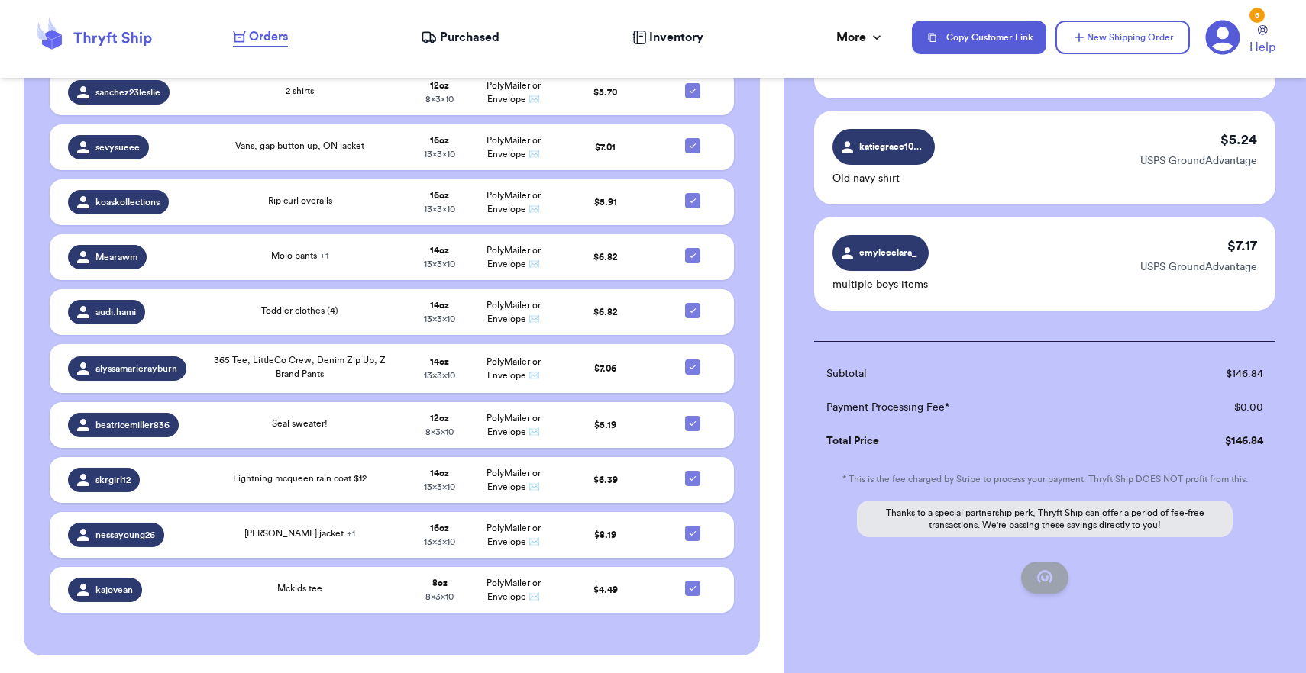
checkbox input "false"
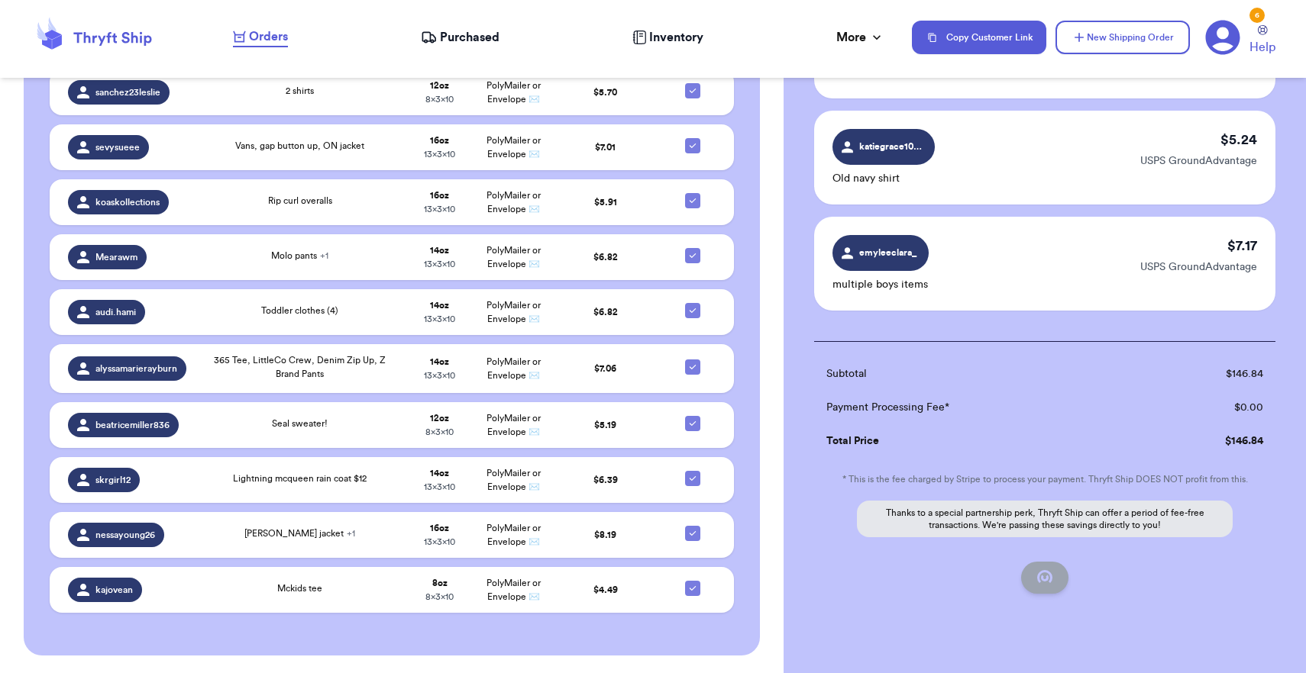
checkbox input "false"
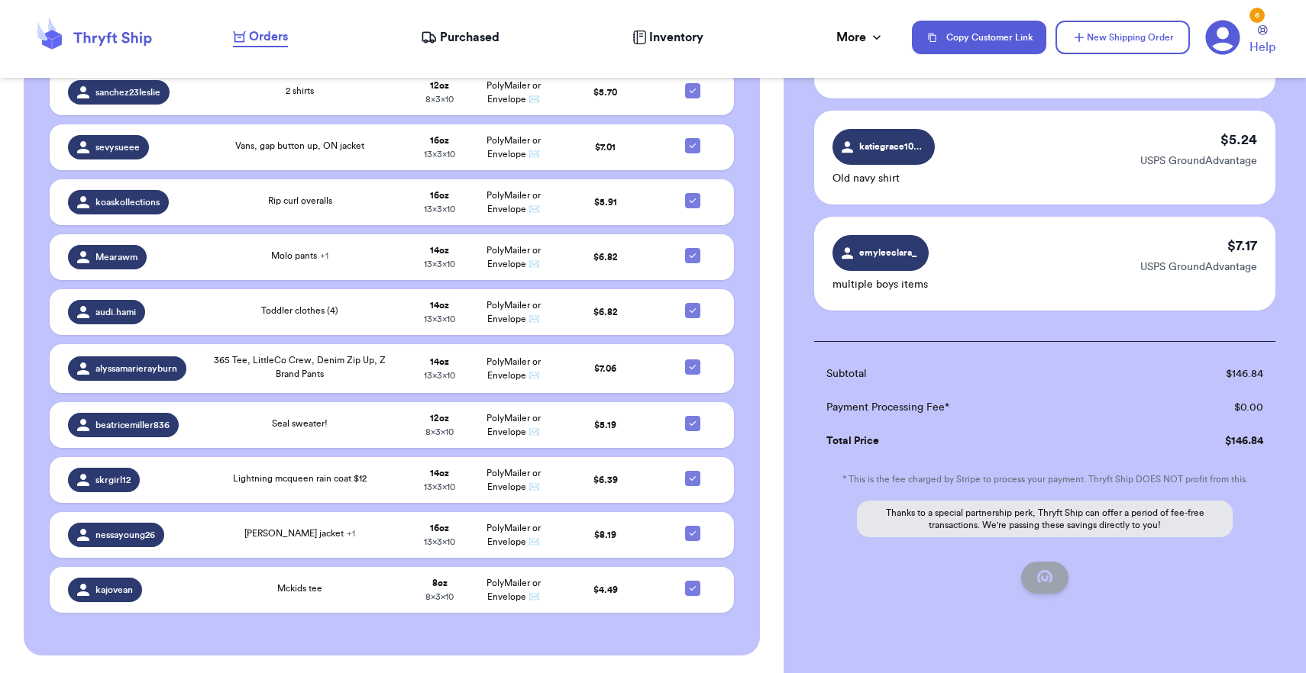
checkbox input "false"
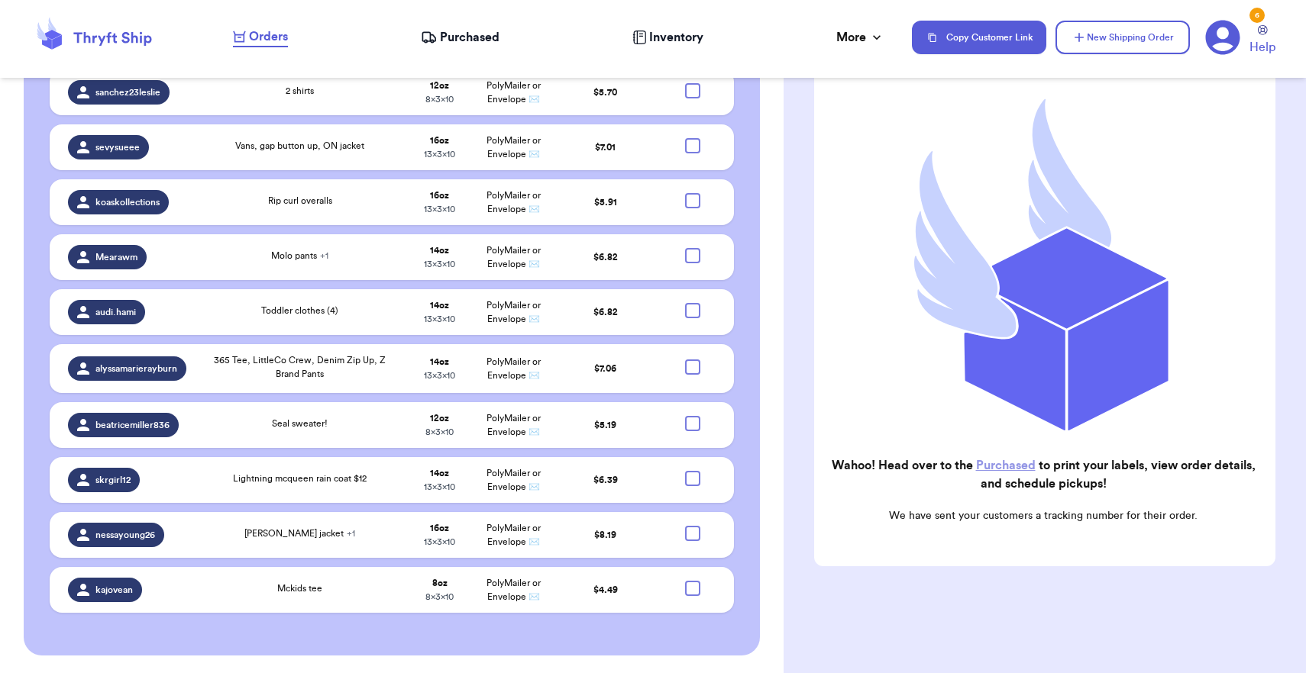
scroll to position [137, 0]
checkbox input "true"
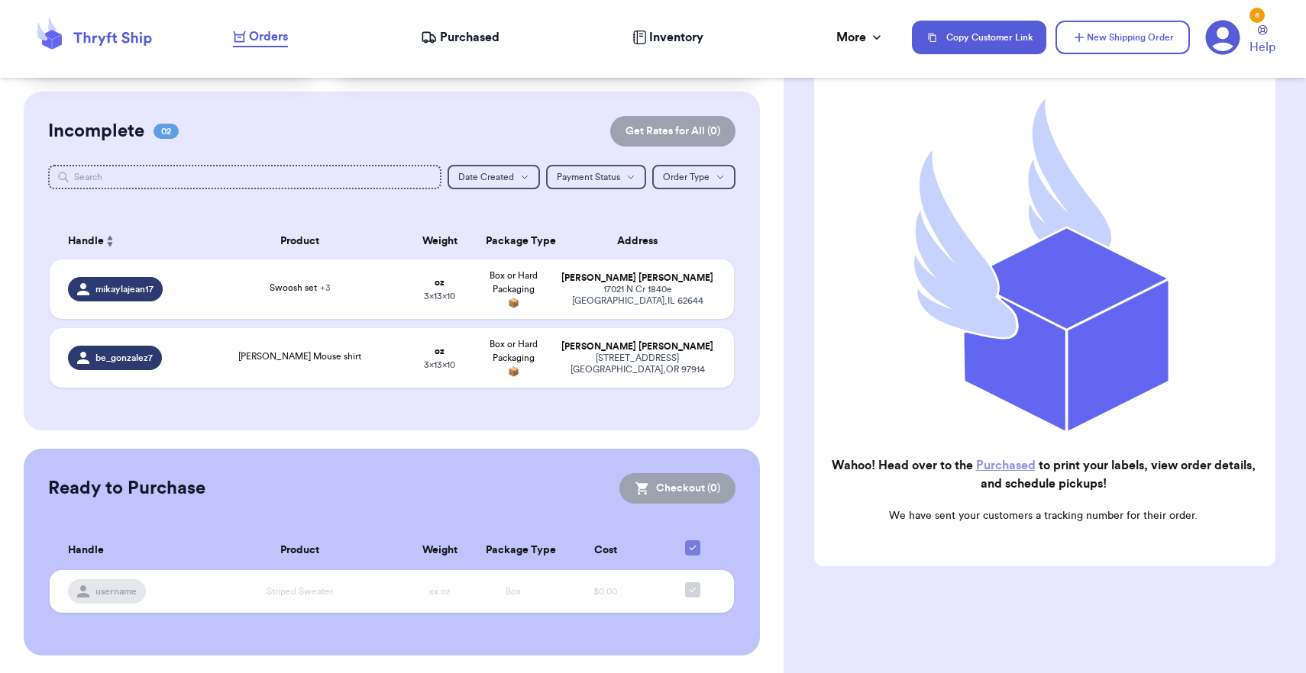
click at [486, 43] on span "Purchased" at bounding box center [470, 37] width 60 height 18
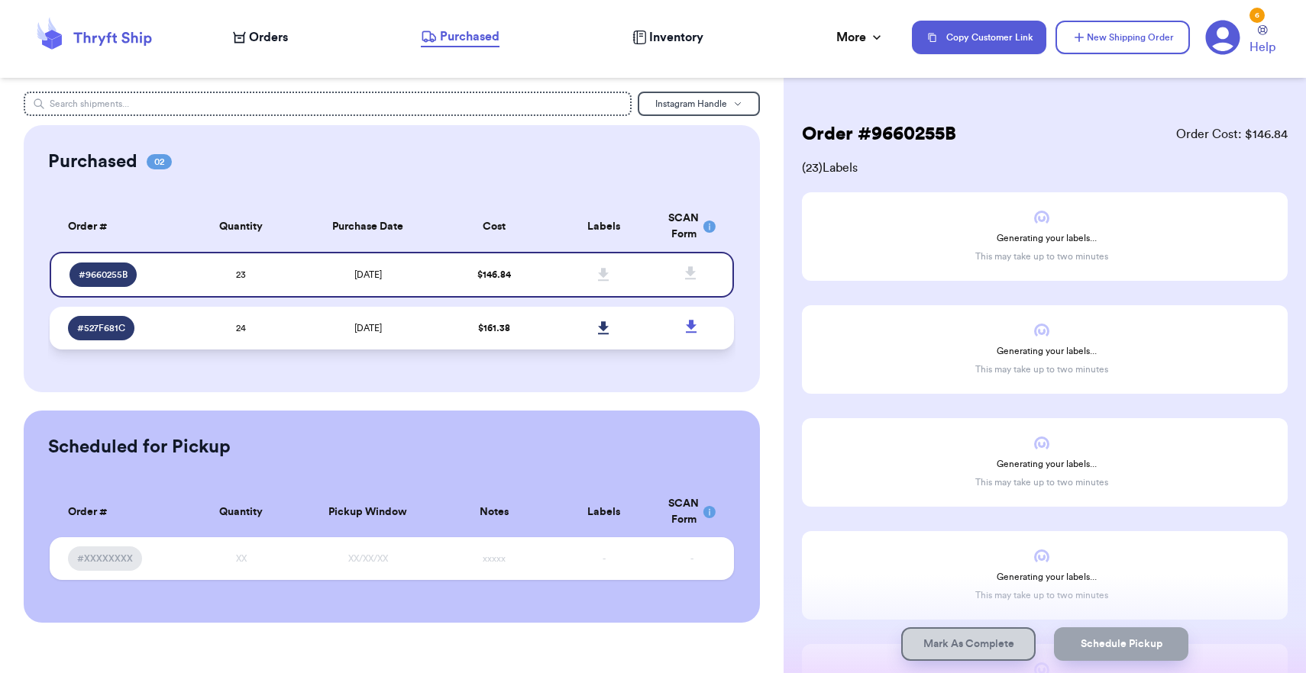
click at [543, 350] on td "$ 161.38" at bounding box center [494, 328] width 109 height 43
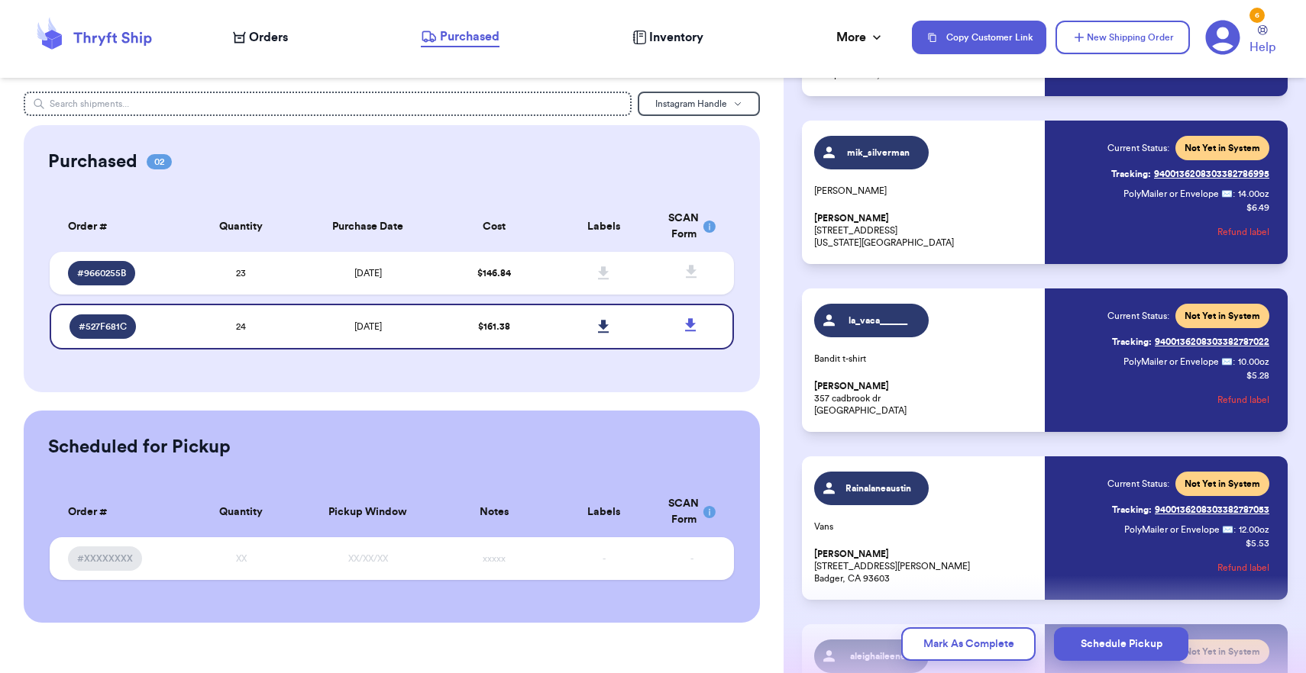
scroll to position [2035, 0]
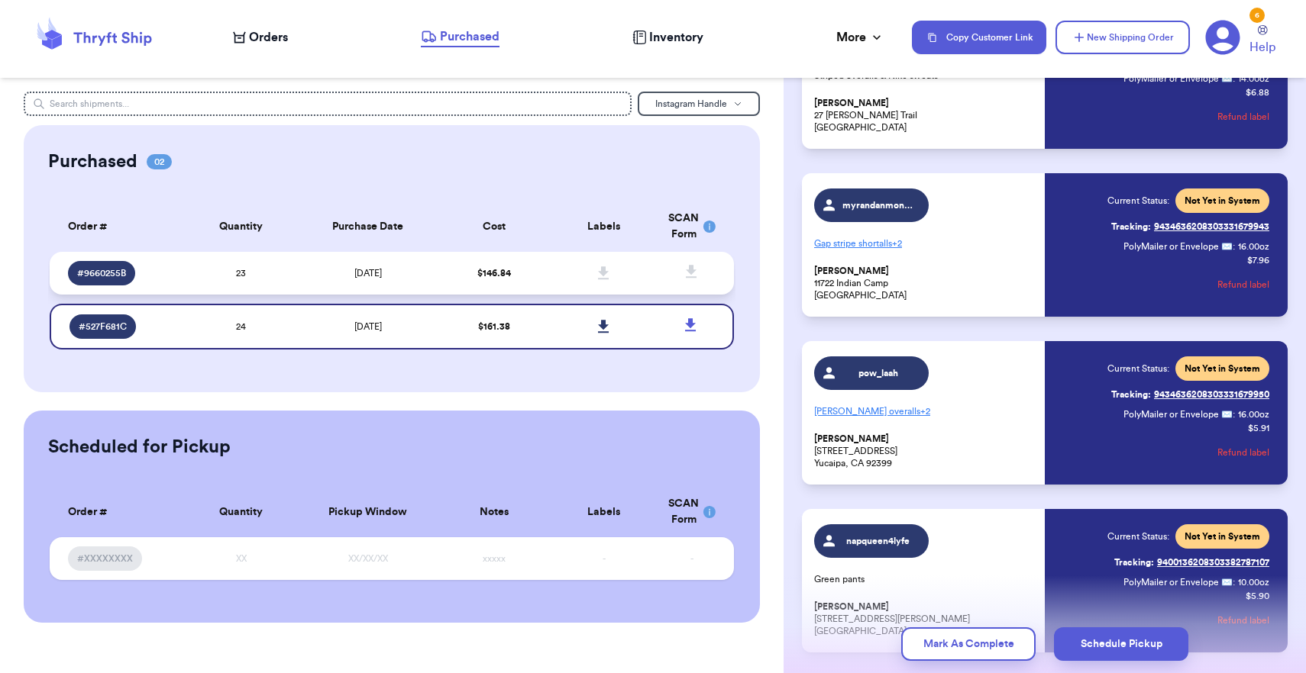
click at [441, 293] on td "$ 146.84" at bounding box center [494, 273] width 109 height 43
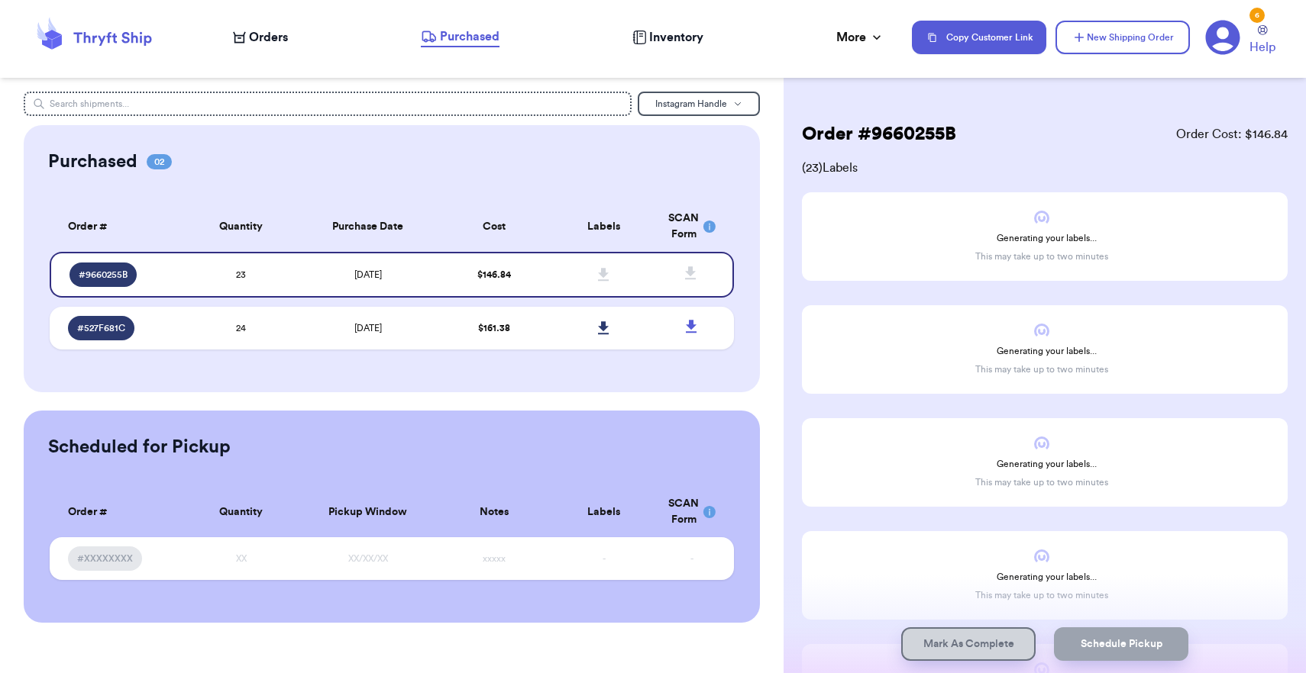
scroll to position [0, 0]
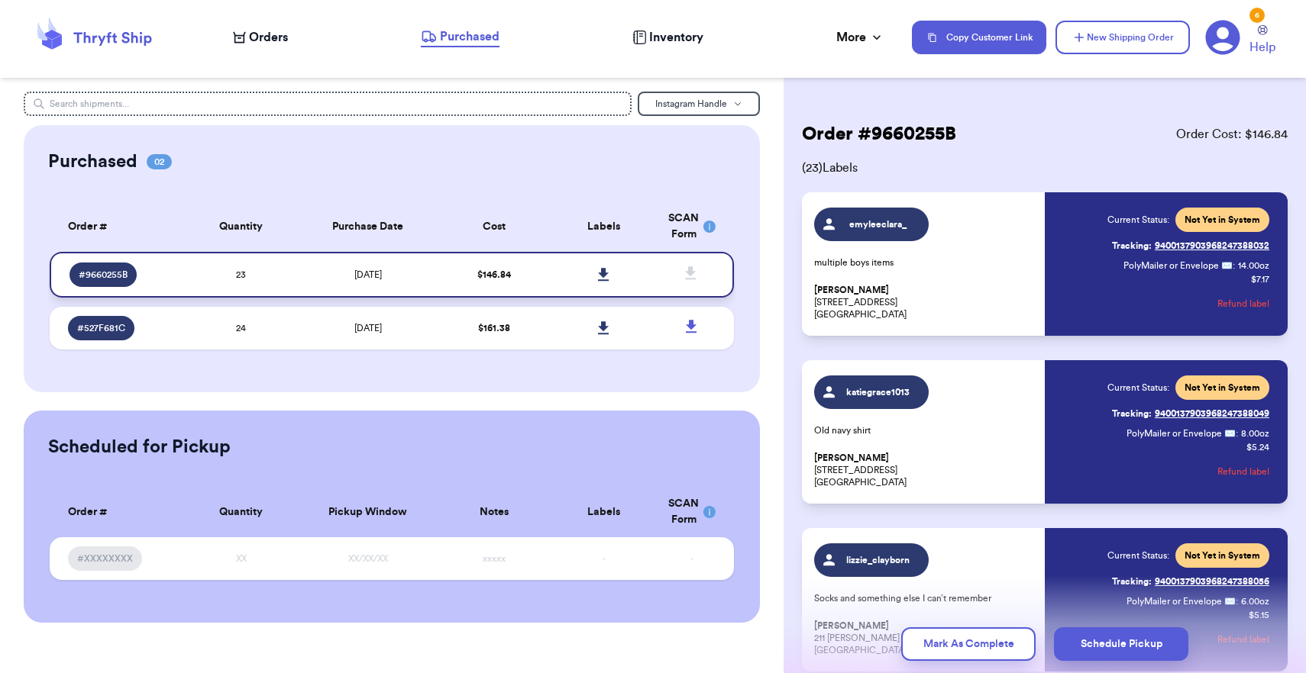
click at [606, 282] on icon at bounding box center [603, 275] width 11 height 14
